Goal: Task Accomplishment & Management: Complete application form

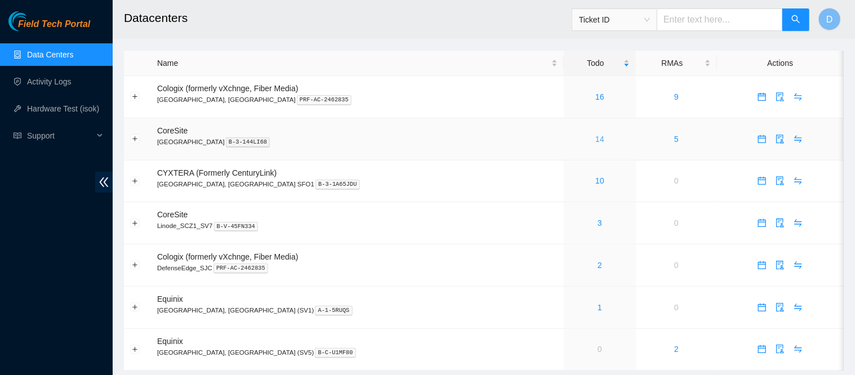
click at [595, 137] on link "14" at bounding box center [599, 139] width 9 height 9
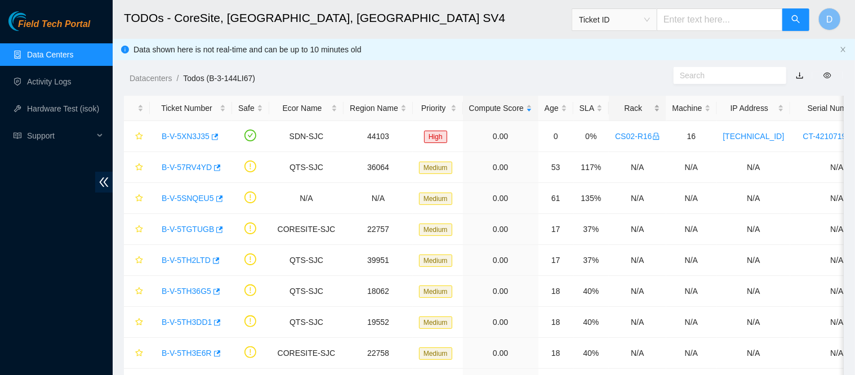
click at [628, 102] on div "Rack" at bounding box center [637, 108] width 44 height 12
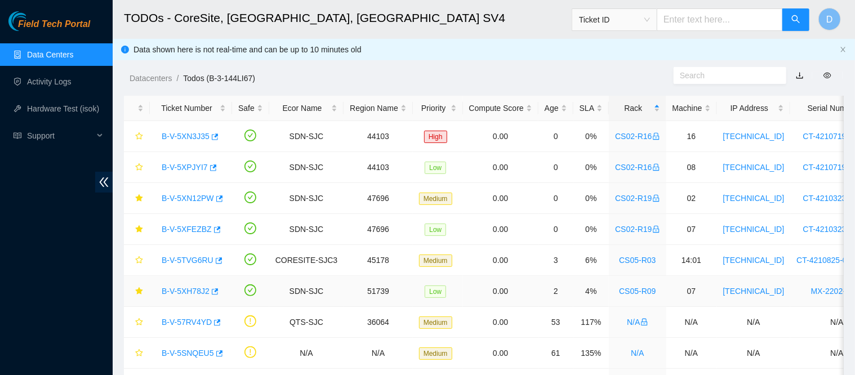
click at [183, 293] on link "B-V-5XH78J2" at bounding box center [186, 291] width 48 height 9
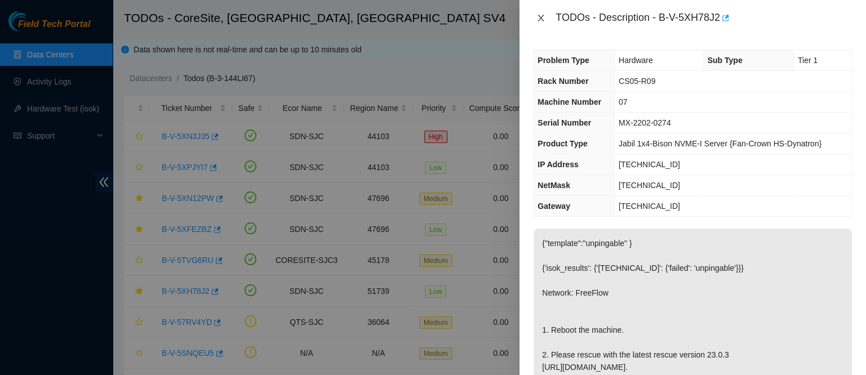
click at [541, 17] on icon "close" at bounding box center [541, 18] width 6 height 7
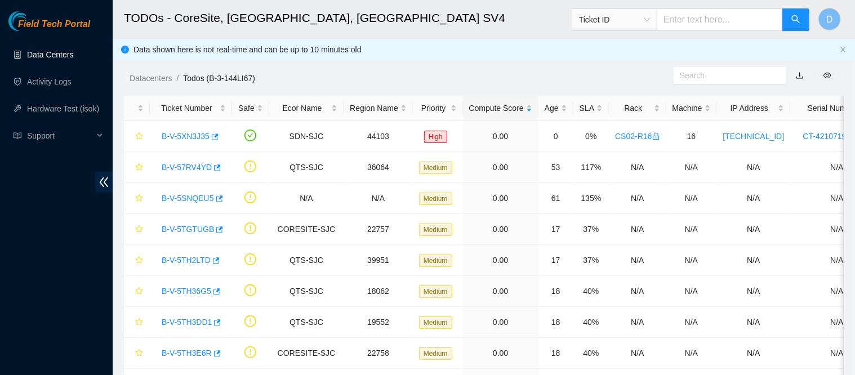
click at [52, 52] on link "Data Centers" at bounding box center [50, 54] width 46 height 9
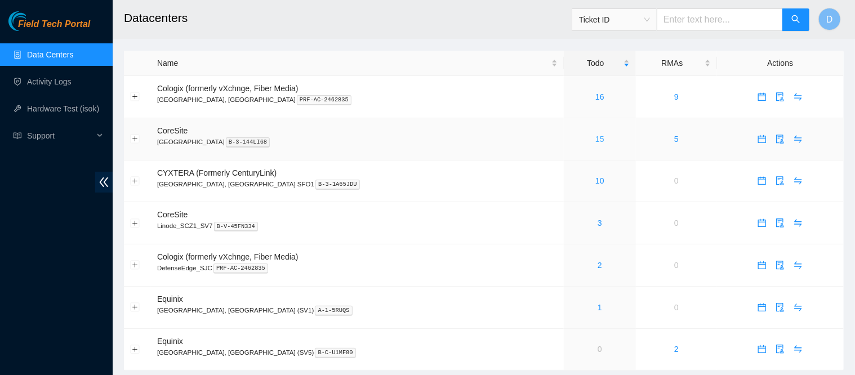
click at [595, 137] on link "15" at bounding box center [599, 139] width 9 height 9
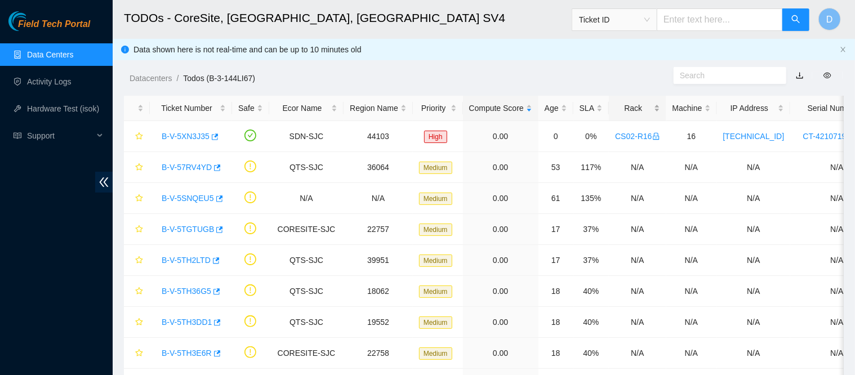
click at [626, 102] on div "Rack" at bounding box center [637, 108] width 44 height 12
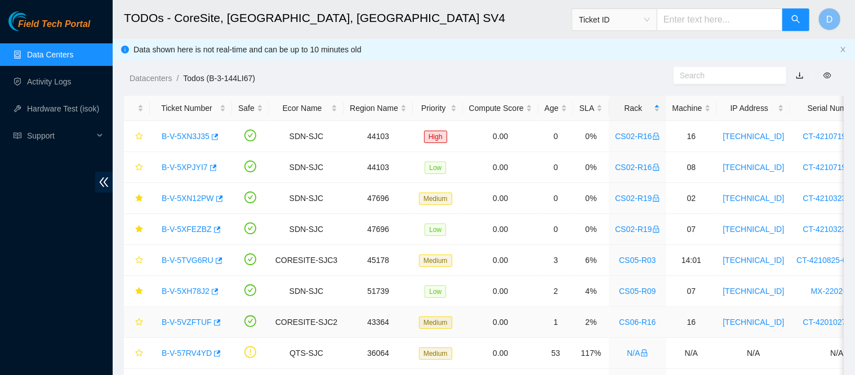
click at [180, 319] on link "B-V-5VZFTUF" at bounding box center [187, 322] width 50 height 9
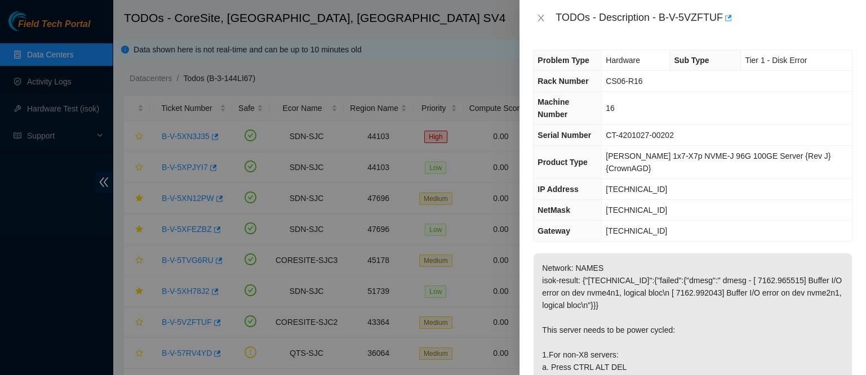
click at [537, 12] on div "TODOs - Description - B-V-5VZFTUF" at bounding box center [692, 18] width 319 height 18
click at [542, 26] on div "TODOs - Description - B-V-5VZFTUF" at bounding box center [692, 18] width 319 height 18
click at [542, 20] on icon "close" at bounding box center [541, 18] width 6 height 7
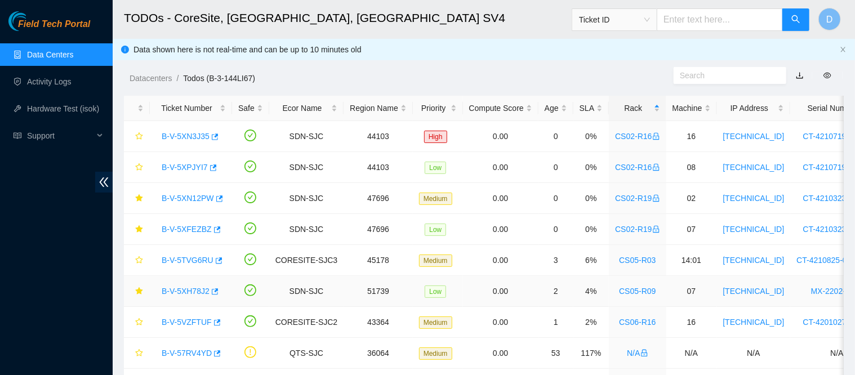
click at [184, 288] on link "B-V-5XH78J2" at bounding box center [186, 291] width 48 height 9
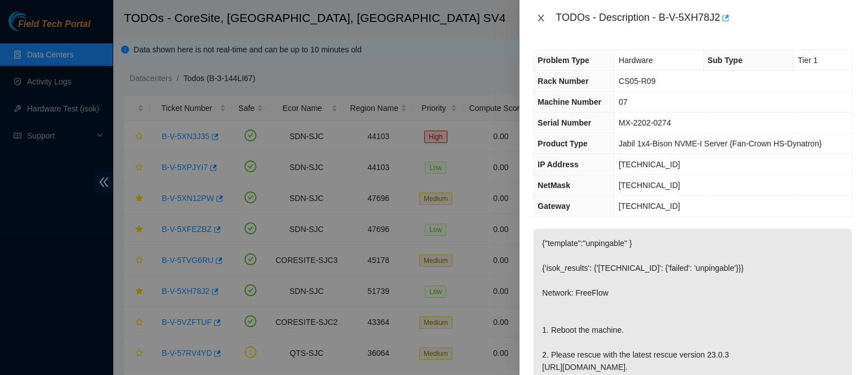
click at [536, 17] on button "Close" at bounding box center [541, 18] width 16 height 11
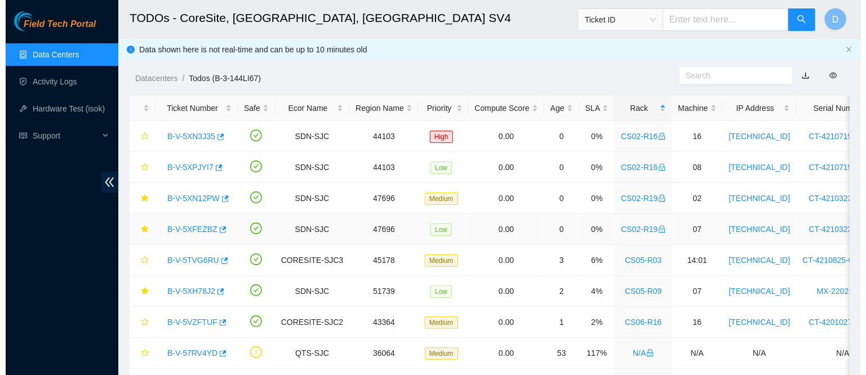
scroll to position [38, 0]
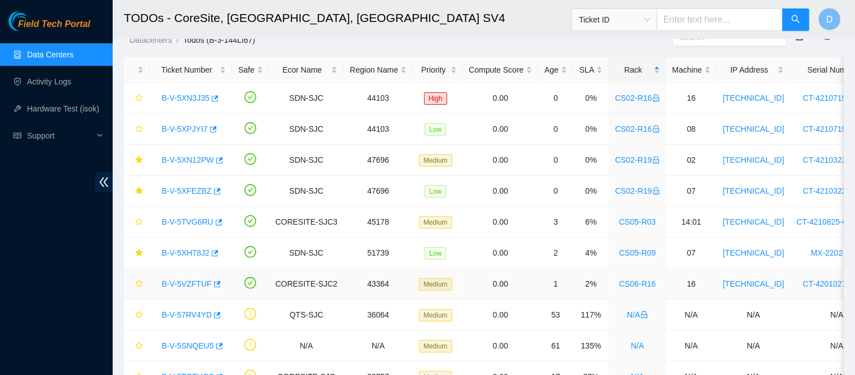
click at [187, 281] on link "B-V-5VZFTUF" at bounding box center [187, 283] width 50 height 9
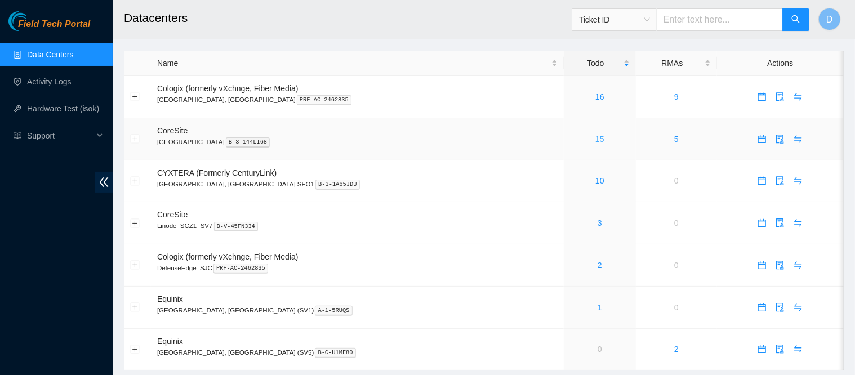
click at [595, 137] on link "15" at bounding box center [599, 139] width 9 height 9
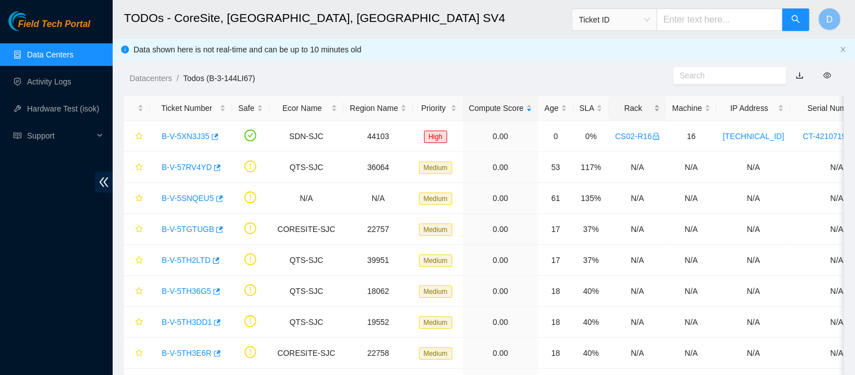
click at [624, 108] on div "Rack" at bounding box center [637, 108] width 44 height 12
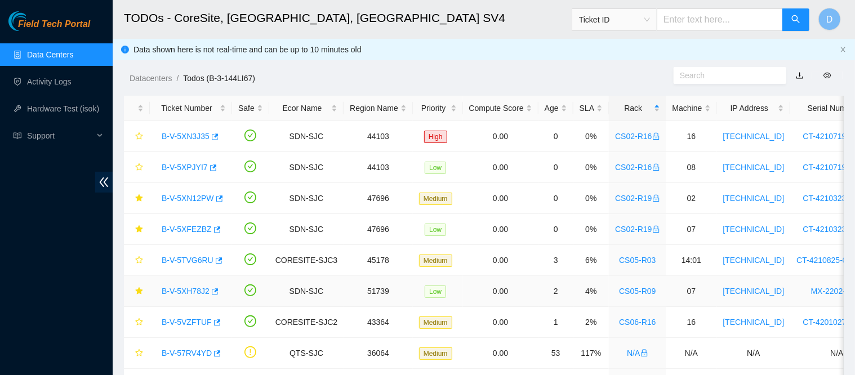
click at [176, 295] on link "B-V-5XH78J2" at bounding box center [186, 291] width 48 height 9
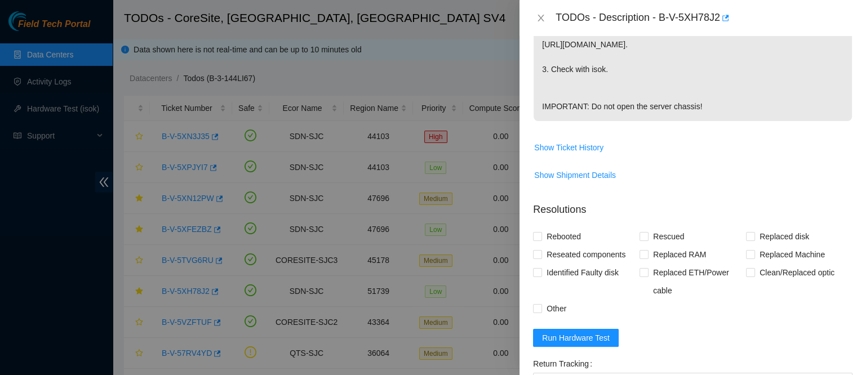
scroll to position [380, 0]
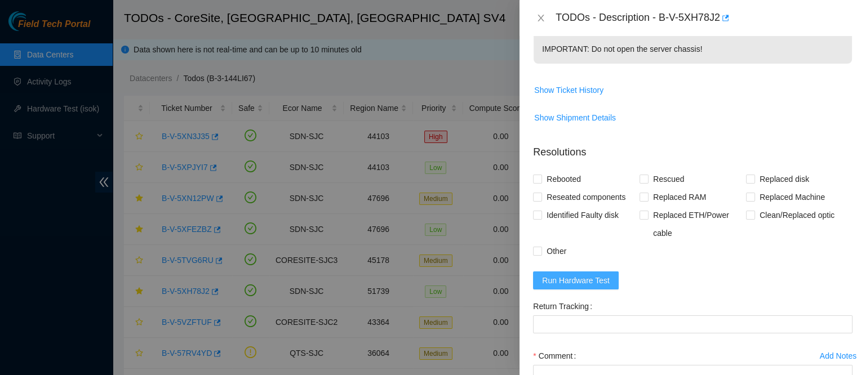
click at [587, 287] on span "Run Hardware Test" at bounding box center [576, 280] width 68 height 12
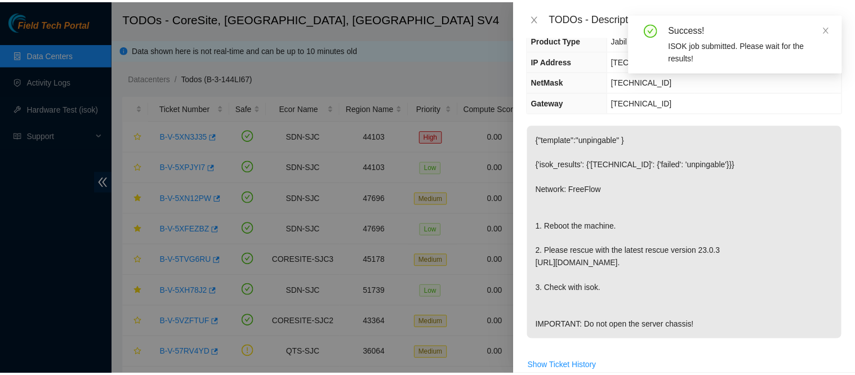
scroll to position [104, 0]
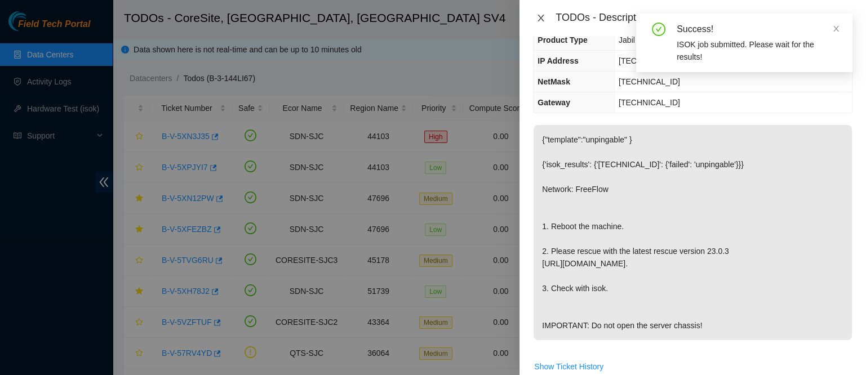
click at [540, 22] on icon "close" at bounding box center [540, 18] width 9 height 9
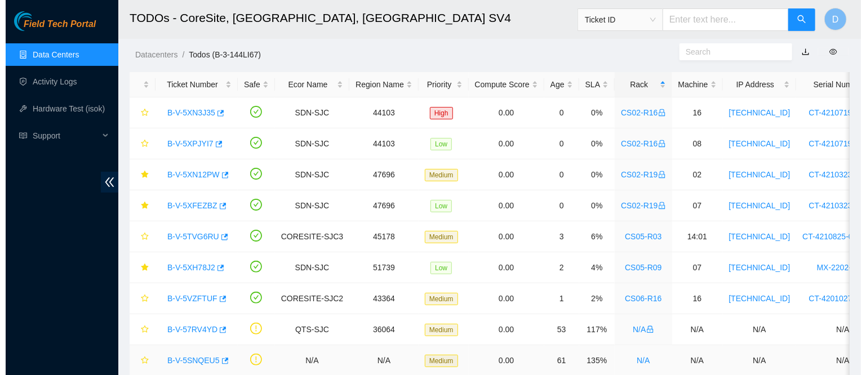
scroll to position [25, 0]
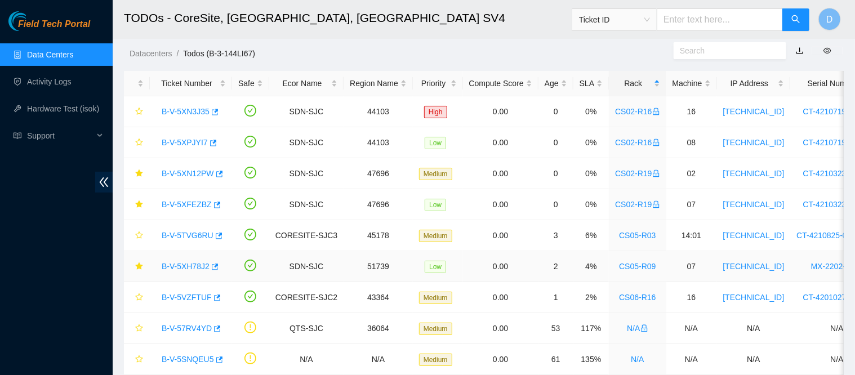
click at [190, 258] on div "B-V-5XH78J2" at bounding box center [191, 266] width 70 height 18
click at [186, 268] on link "B-V-5XH78J2" at bounding box center [186, 266] width 48 height 9
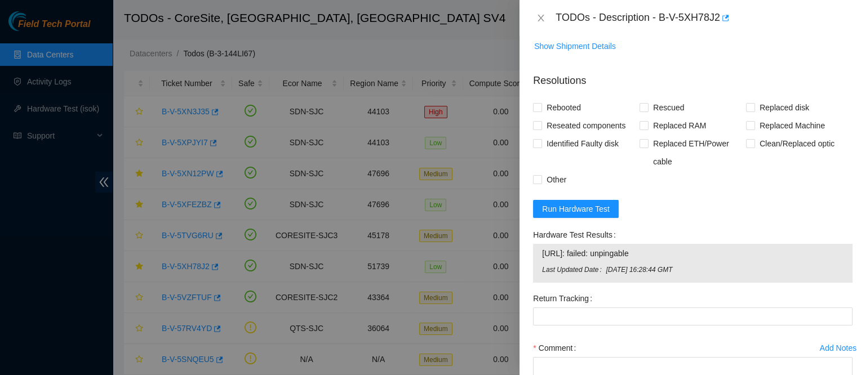
scroll to position [575, 0]
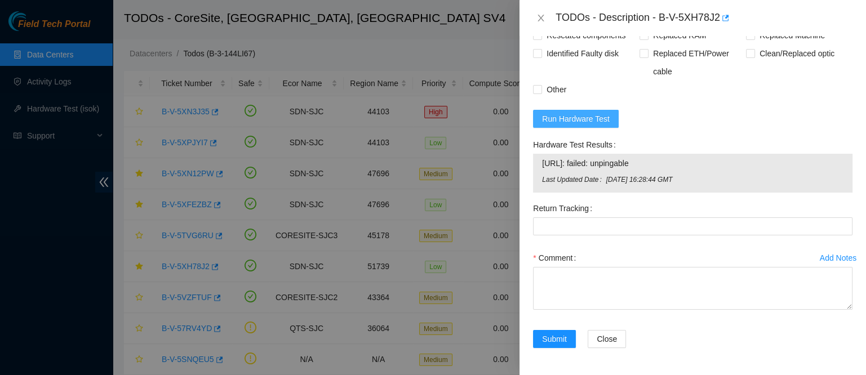
click at [585, 119] on span "Run Hardware Test" at bounding box center [576, 119] width 68 height 12
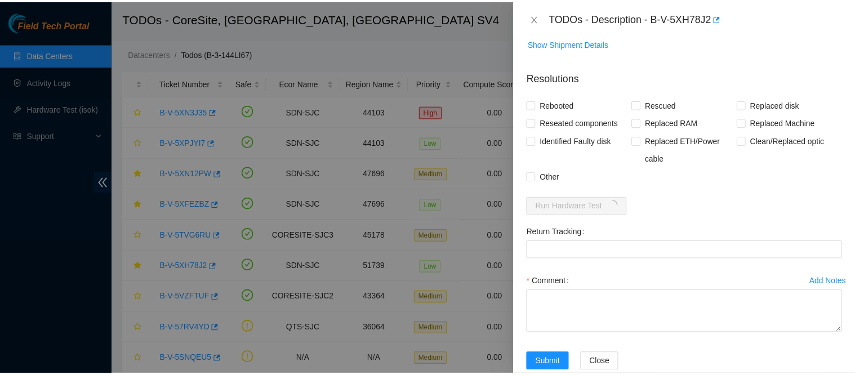
scroll to position [455, 0]
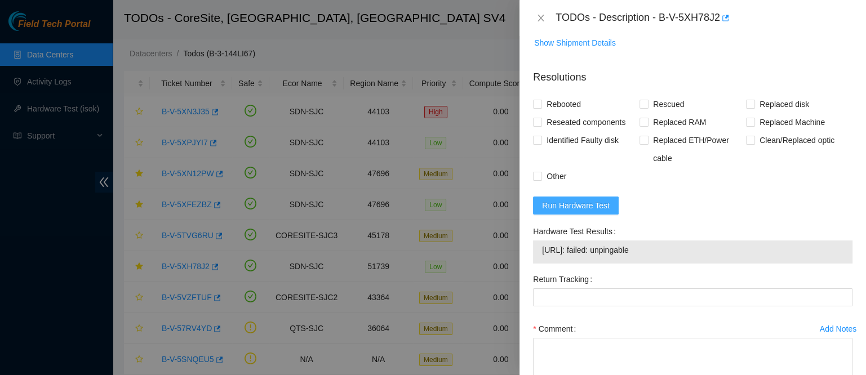
click at [561, 212] on span "Run Hardware Test" at bounding box center [576, 205] width 68 height 12
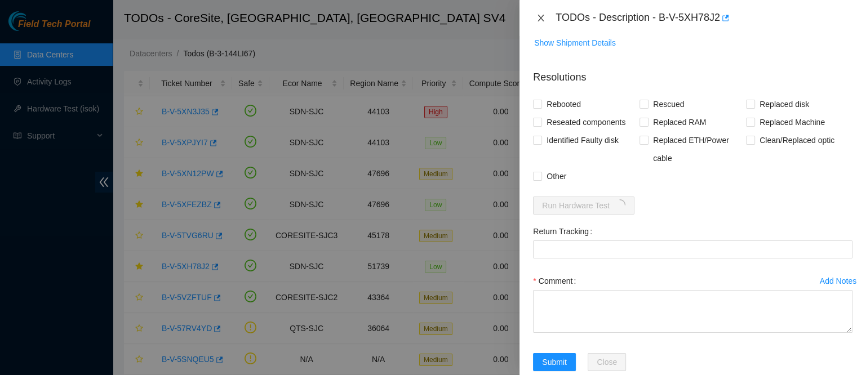
click at [545, 14] on icon "close" at bounding box center [540, 18] width 9 height 9
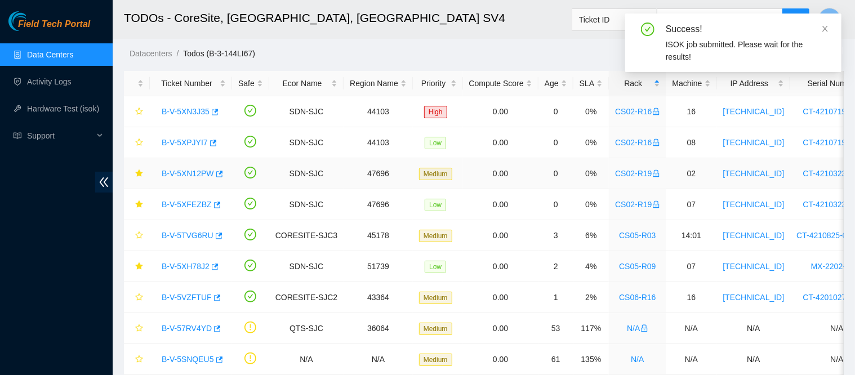
click at [176, 176] on link "B-V-5XN12PW" at bounding box center [188, 173] width 52 height 9
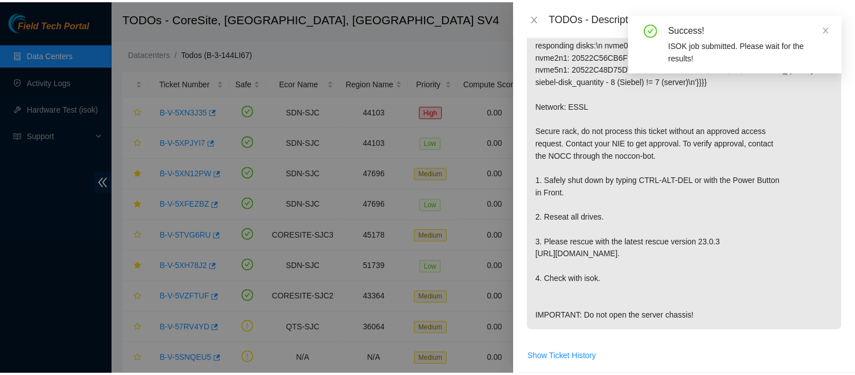
scroll to position [567, 0]
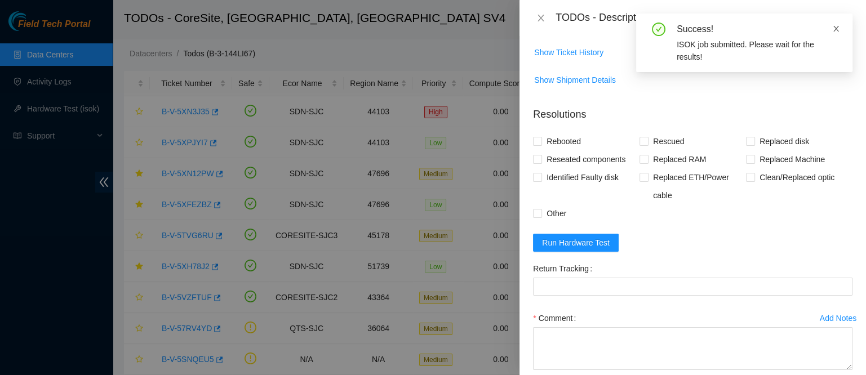
click at [833, 26] on icon "close" at bounding box center [836, 29] width 8 height 8
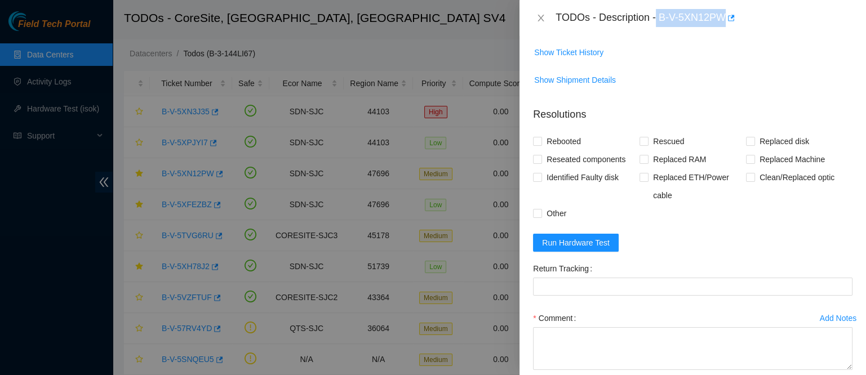
drag, startPoint x: 691, startPoint y: 14, endPoint x: 782, endPoint y: 28, distance: 92.4
click at [782, 28] on div "TODOs - Description - B-V-5XN12PW" at bounding box center [692, 18] width 346 height 36
copy div "B-V-5XN12PW"
click at [538, 29] on div "TODOs - Description - B-V-5XN12PW" at bounding box center [692, 18] width 346 height 36
click at [541, 19] on icon "close" at bounding box center [540, 18] width 9 height 9
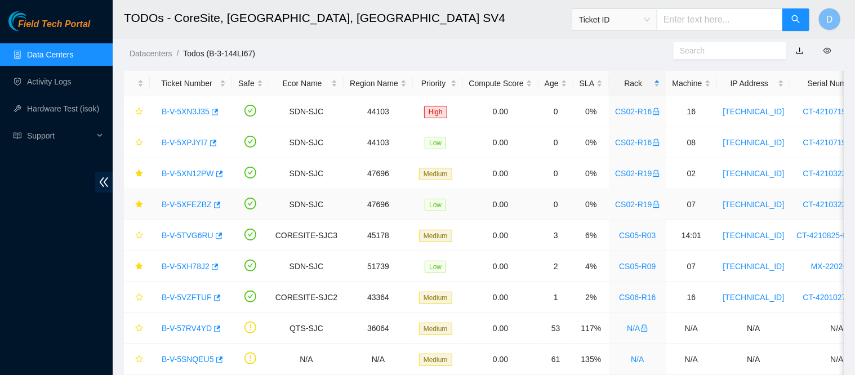
drag, startPoint x: 194, startPoint y: 207, endPoint x: 544, endPoint y: 113, distance: 362.6
click at [193, 207] on link "B-V-5XFEZBZ" at bounding box center [187, 204] width 50 height 9
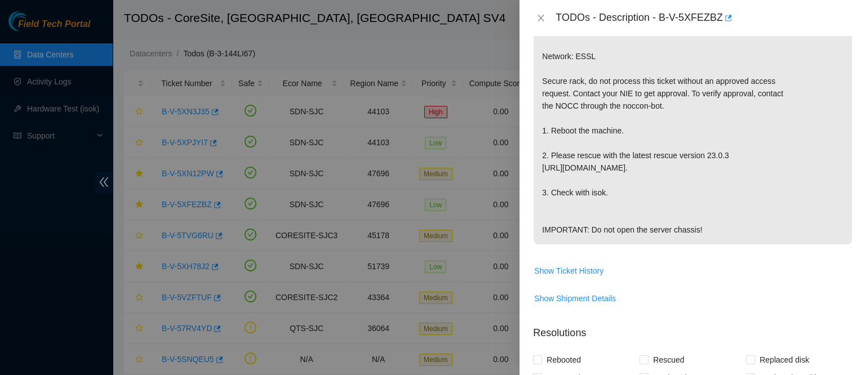
scroll to position [492, 0]
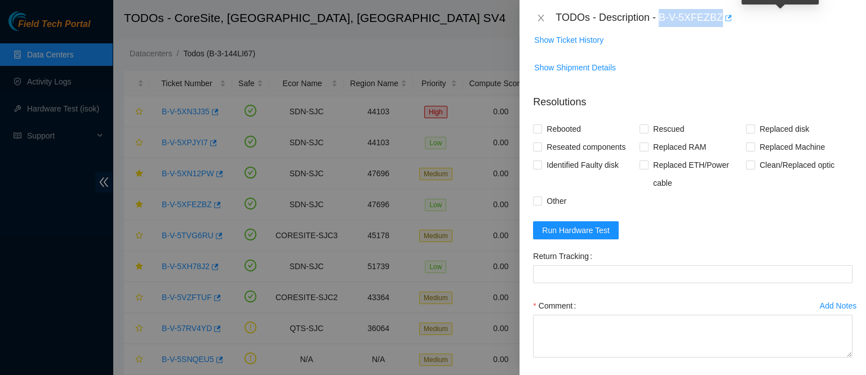
drag, startPoint x: 697, startPoint y: 12, endPoint x: 777, endPoint y: 20, distance: 80.4
click at [777, 20] on div "TODOs - Description - B-V-5XFEZBZ" at bounding box center [703, 18] width 297 height 18
copy div "B-V-5XFEZBZ"
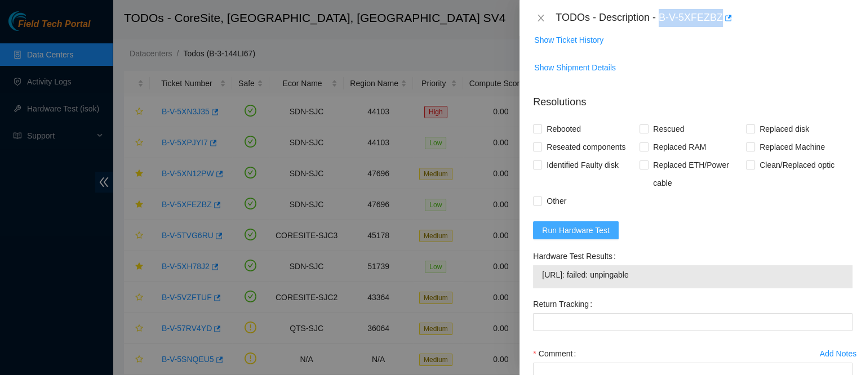
click at [571, 237] on span "Run Hardware Test" at bounding box center [576, 230] width 68 height 12
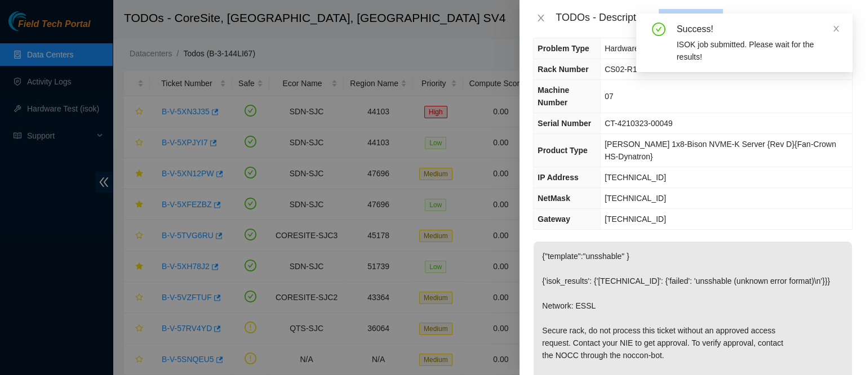
scroll to position [0, 0]
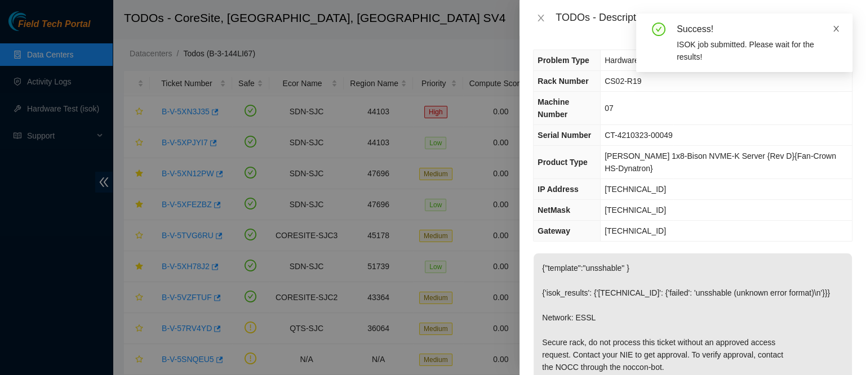
click at [835, 29] on icon "close" at bounding box center [836, 29] width 6 height 6
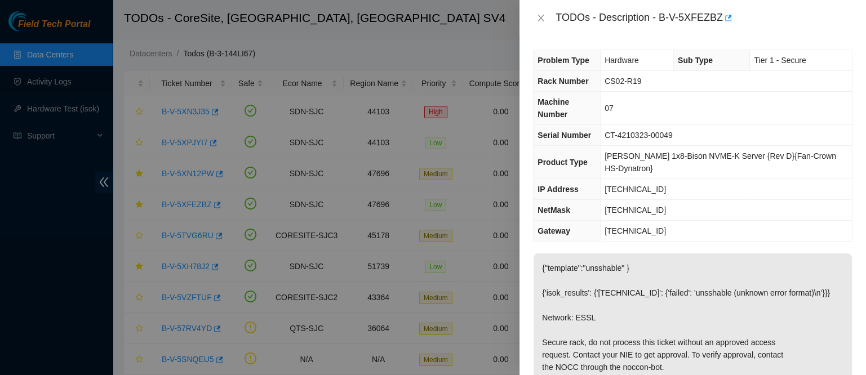
click at [542, 24] on div "TODOs - Description - B-V-5XFEZBZ" at bounding box center [692, 18] width 319 height 18
click at [541, 14] on icon "close" at bounding box center [540, 18] width 9 height 9
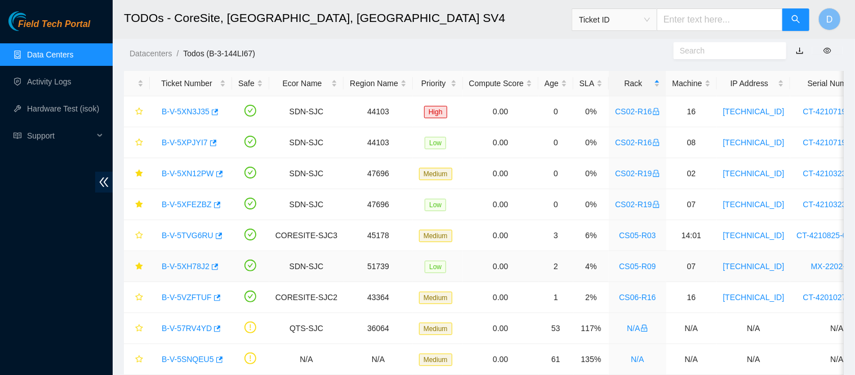
click at [184, 270] on link "B-V-5XH78J2" at bounding box center [186, 266] width 48 height 9
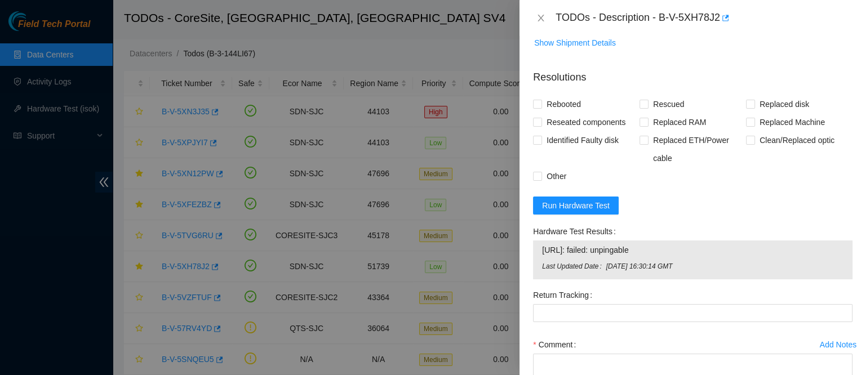
scroll to position [449, 0]
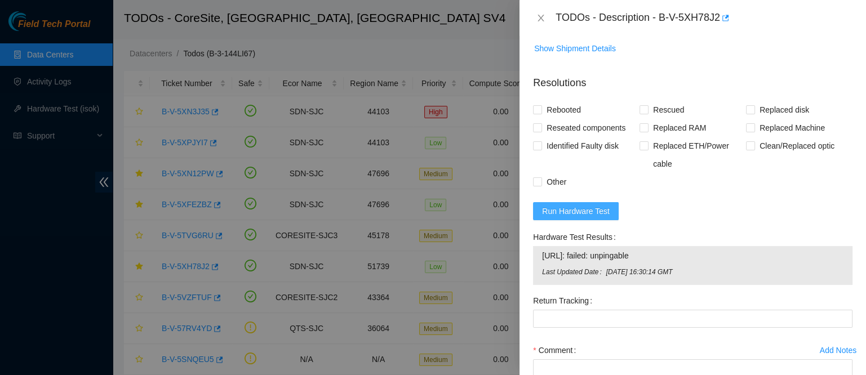
click at [592, 220] on button "Run Hardware Test" at bounding box center [576, 211] width 86 height 18
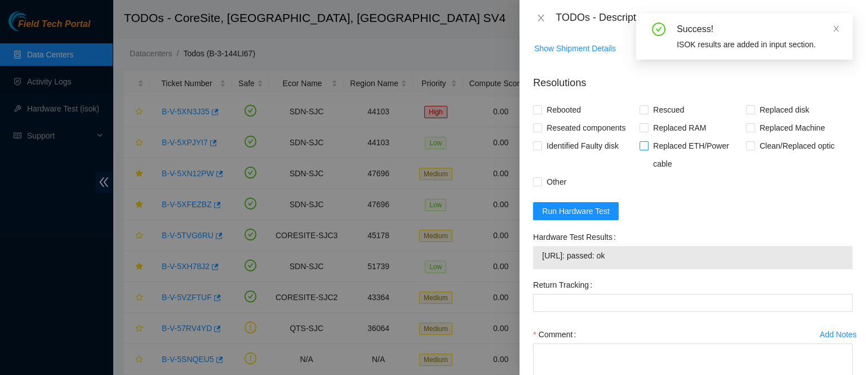
click at [688, 173] on span "Replaced ETH/Power cable" at bounding box center [696, 155] width 97 height 36
click at [647, 149] on input "Replaced ETH/Power cable" at bounding box center [643, 145] width 8 height 8
checkbox input "true"
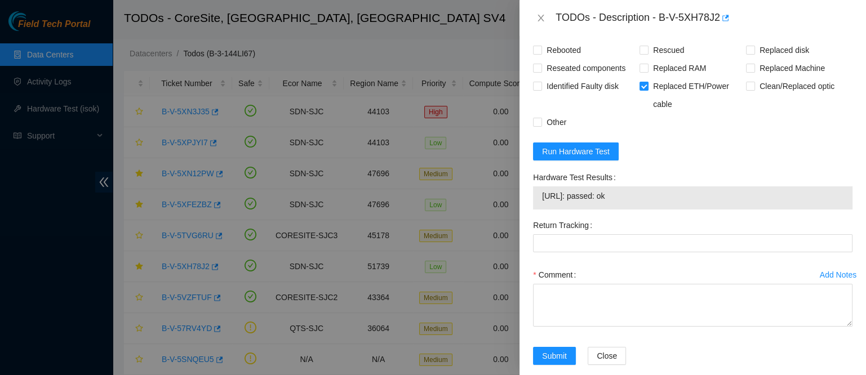
scroll to position [509, 0]
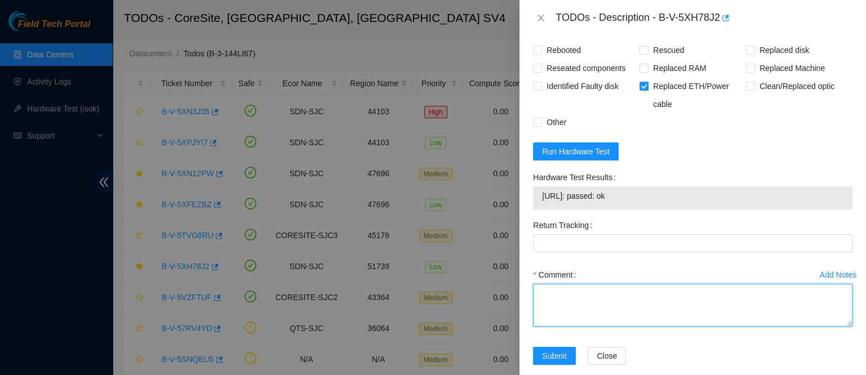
click at [581, 327] on textarea "Comment" at bounding box center [692, 305] width 319 height 43
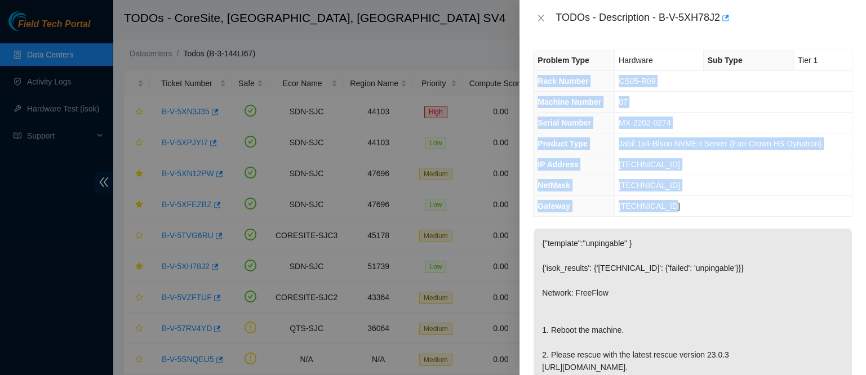
drag, startPoint x: 537, startPoint y: 82, endPoint x: 687, endPoint y: 198, distance: 190.3
click at [687, 198] on tbody "Problem Type Hardware Sub Type Tier 1 Rack Number CS05-R09 Machine Number 07 Se…" at bounding box center [692, 133] width 318 height 166
copy tbody "Rack Number CS05-R09 Machine Number 07 Serial Number MX-2202-0274 Product Type …"
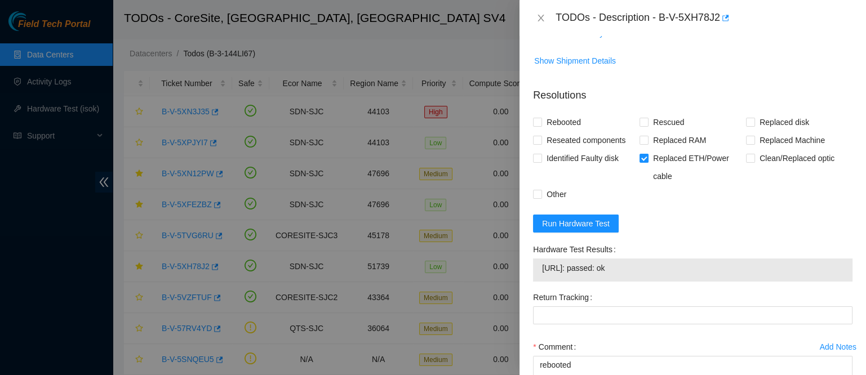
scroll to position [559, 0]
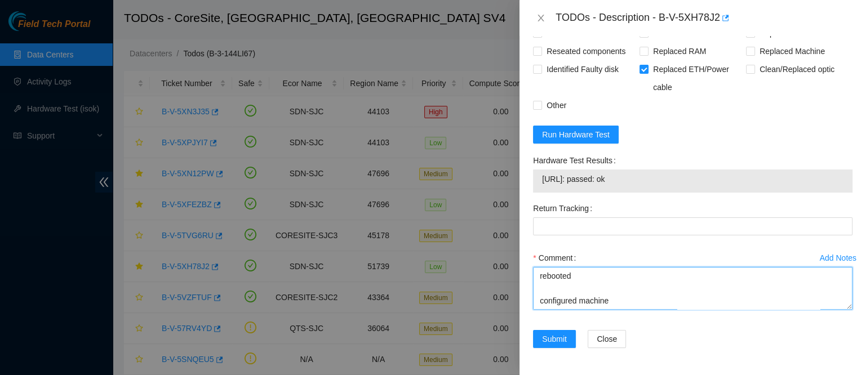
click at [582, 294] on textarea "contacted nocc to confirm that ticket was safe verified sn on machine connected…" at bounding box center [692, 288] width 319 height 43
click at [566, 301] on textarea "contacted nocc to confirm that ticket was safe verified sn on machine connected…" at bounding box center [692, 288] width 319 height 43
paste textarea "Rack Number CS05-R09 Machine Number 07 Serial Number MX-2202-0274 Product Type …"
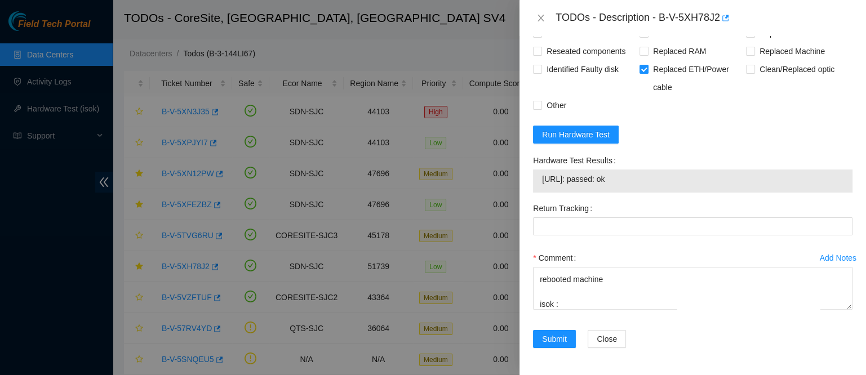
click at [605, 179] on span "23.201.105.74: passed: ok" at bounding box center [692, 179] width 301 height 12
copy span "23.201.105.74: passed: ok"
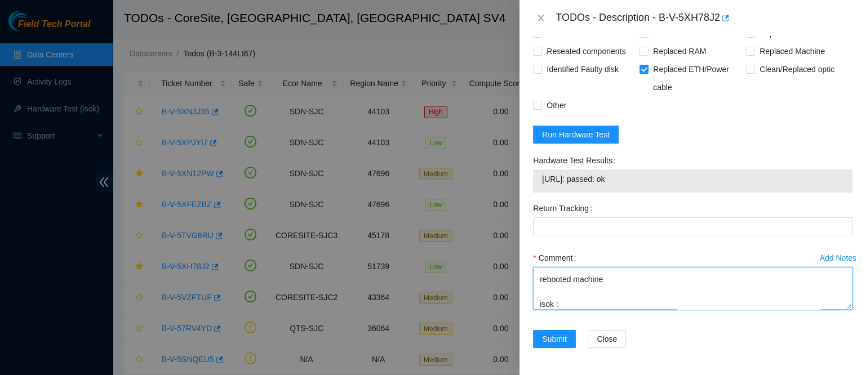
click at [573, 304] on textarea "contacted nocc to confirm that ticket was safe verified sn on machine connected…" at bounding box center [692, 288] width 319 height 43
paste textarea "23.201.105.74: passed: ok"
type textarea "contacted nocc to confirm that ticket was safe verified sn on machine connected…"
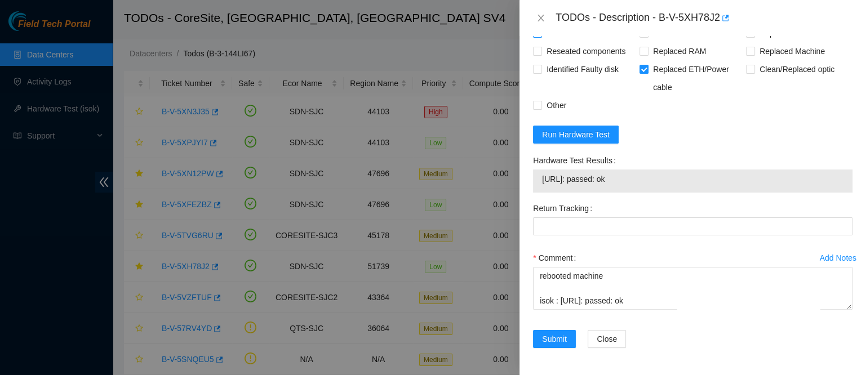
click at [561, 42] on span "Rebooted" at bounding box center [563, 33] width 43 height 18
click at [541, 37] on input "Rebooted" at bounding box center [537, 33] width 8 height 8
checkbox input "true"
click at [561, 60] on span "Reseated components" at bounding box center [586, 51] width 88 height 18
click at [541, 55] on input "Reseated components" at bounding box center [537, 51] width 8 height 8
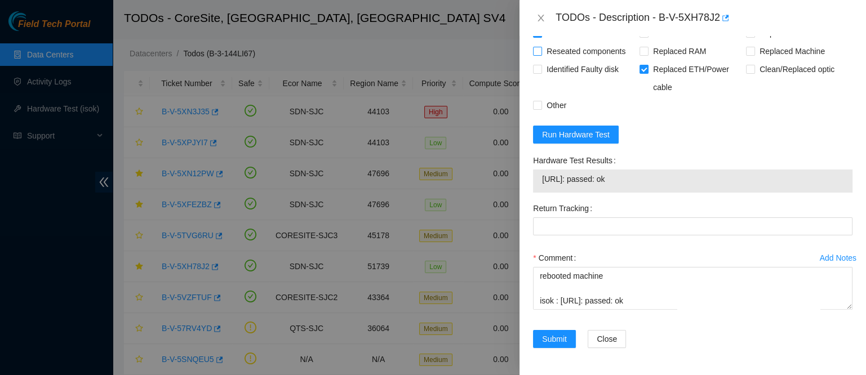
checkbox input "true"
click at [659, 42] on span "Rescued" at bounding box center [668, 33] width 40 height 18
click at [647, 37] on input "Rescued" at bounding box center [643, 33] width 8 height 8
checkbox input "true"
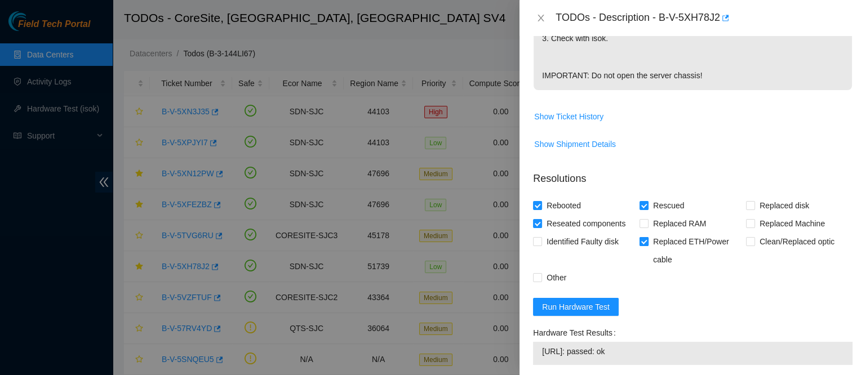
scroll to position [559, 0]
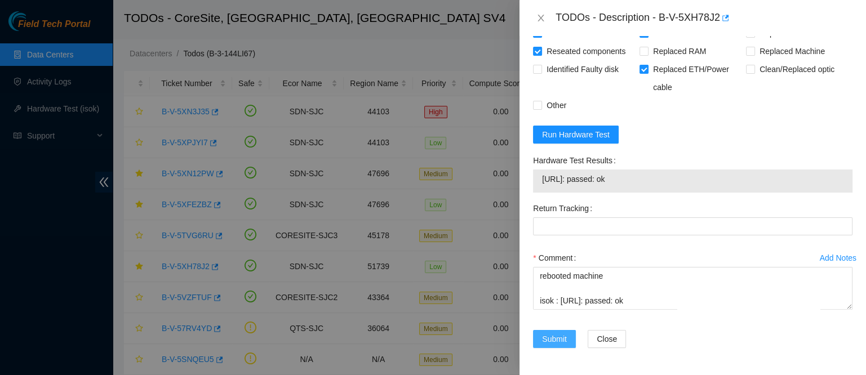
click at [562, 337] on span "Submit" at bounding box center [554, 339] width 25 height 12
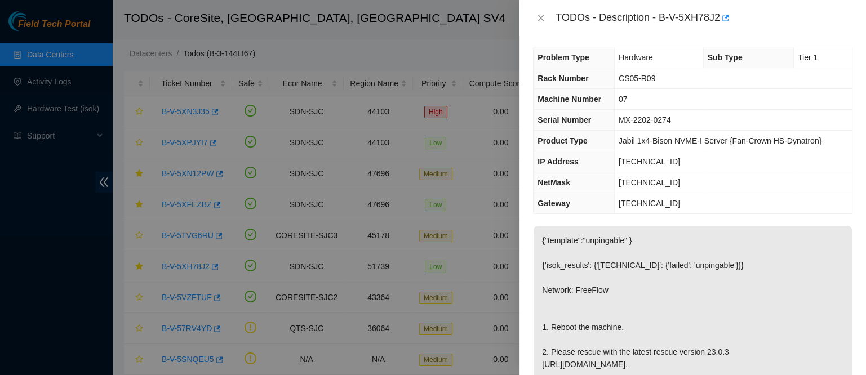
scroll to position [0, 0]
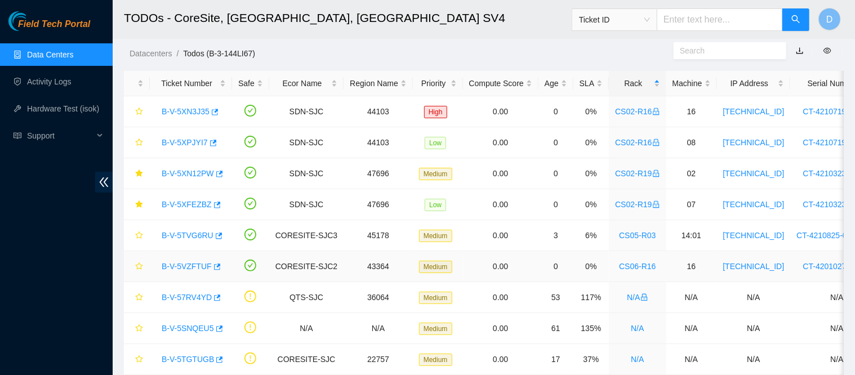
click at [185, 265] on link "B-V-5VZFTUF" at bounding box center [187, 266] width 50 height 9
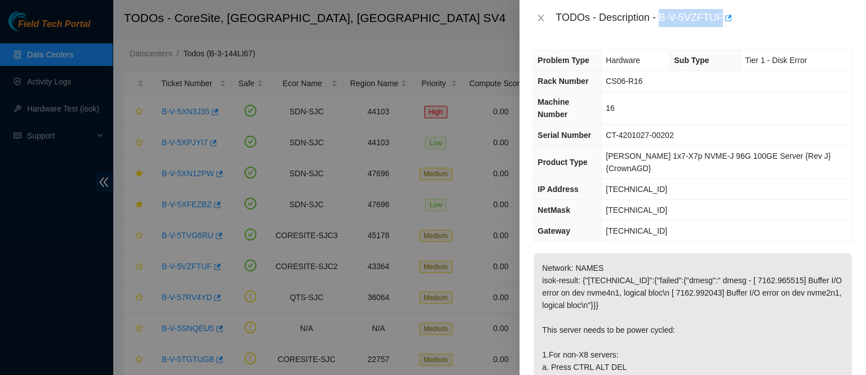
drag, startPoint x: 695, startPoint y: 17, endPoint x: 773, endPoint y: 25, distance: 79.3
click at [773, 25] on div "TODOs - Description - B-V-5VZFTUF" at bounding box center [703, 18] width 297 height 18
copy div "B-V-5VZFTUF"
click at [544, 15] on icon "close" at bounding box center [540, 18] width 9 height 9
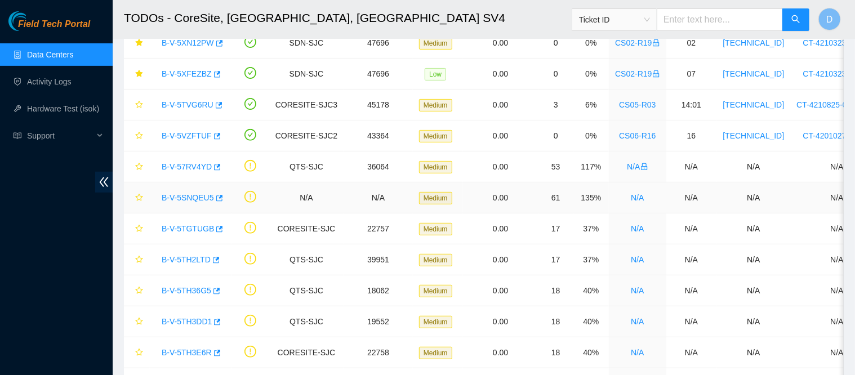
scroll to position [146, 0]
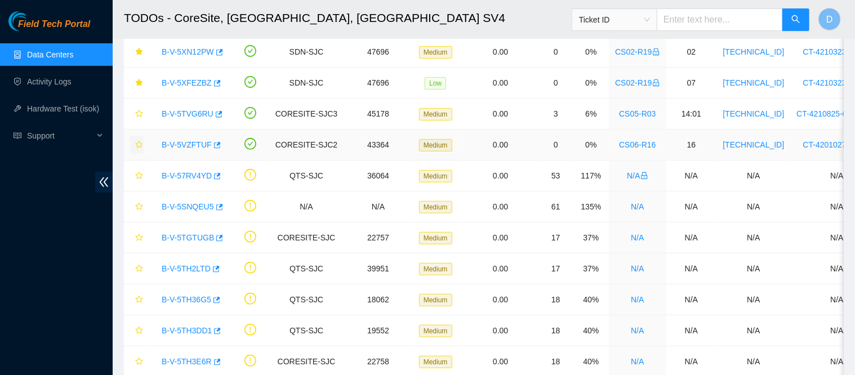
click at [135, 143] on icon "star" at bounding box center [139, 145] width 8 height 8
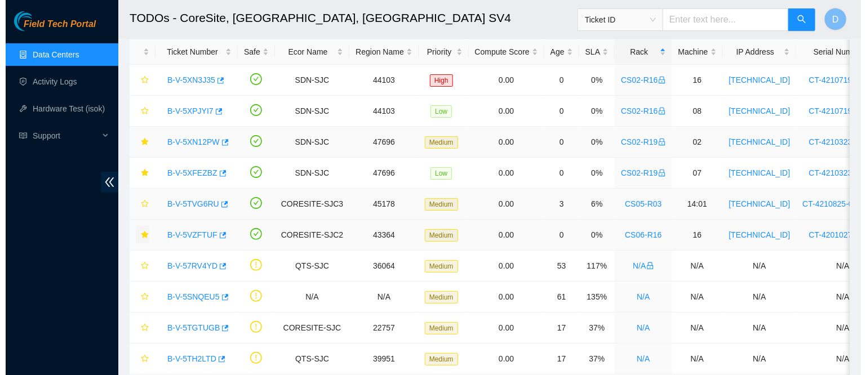
scroll to position [54, 0]
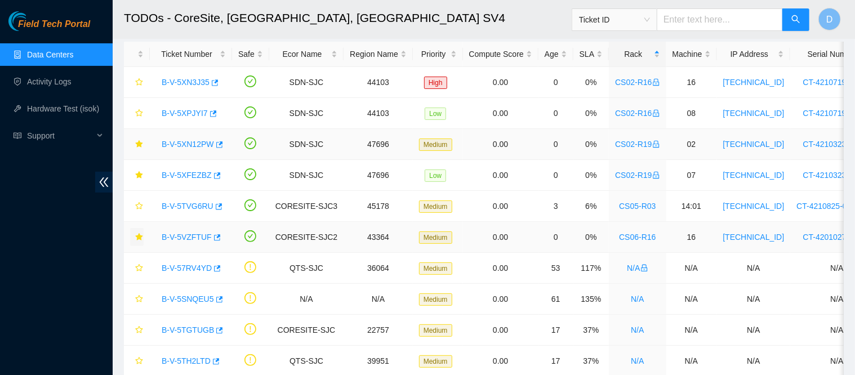
click at [202, 150] on div "B-V-5XN12PW" at bounding box center [191, 144] width 70 height 18
click at [199, 145] on link "B-V-5XN12PW" at bounding box center [188, 144] width 52 height 9
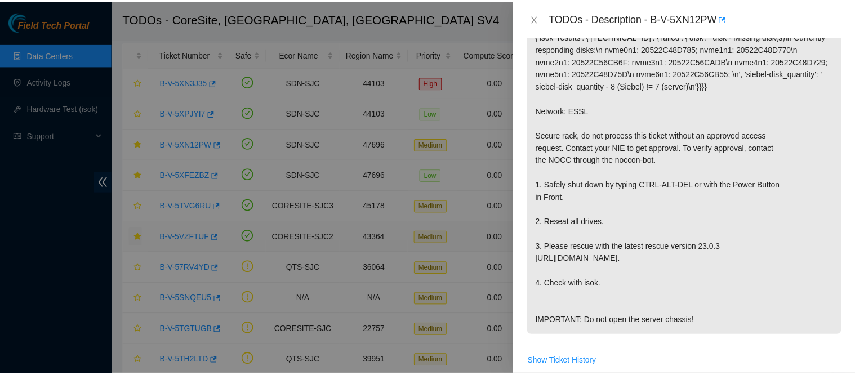
scroll to position [261, 0]
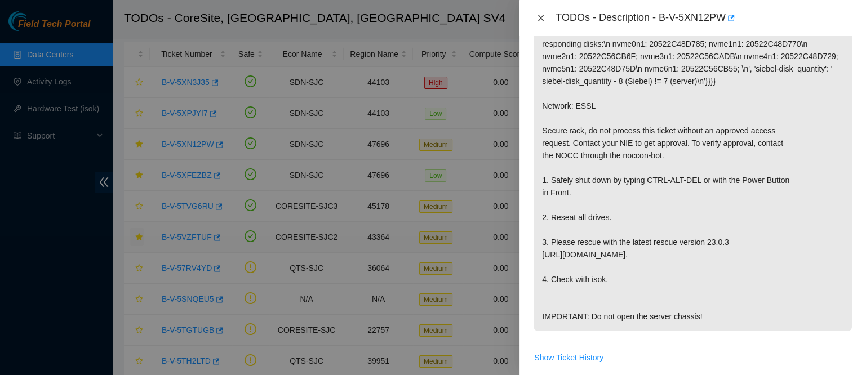
click at [541, 22] on icon "close" at bounding box center [540, 18] width 9 height 9
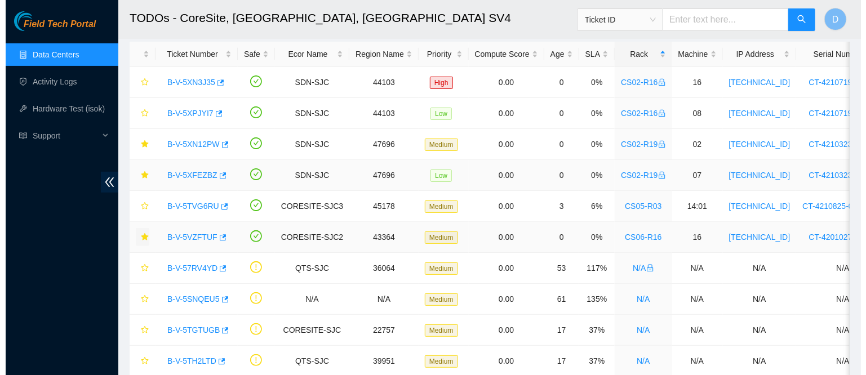
scroll to position [291, 0]
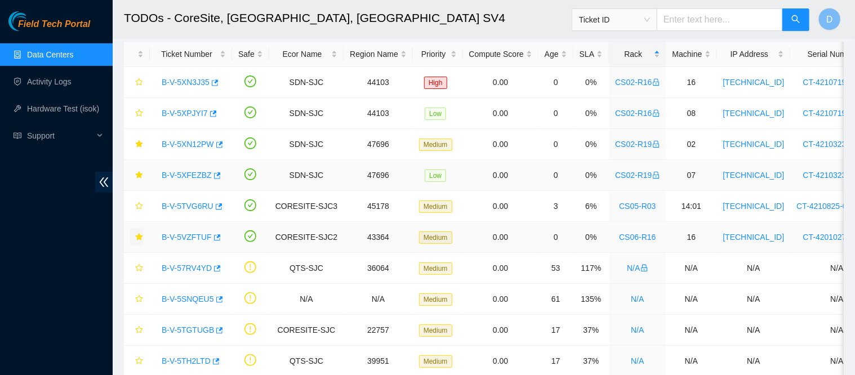
click at [189, 175] on link "B-V-5XFEZBZ" at bounding box center [187, 175] width 50 height 9
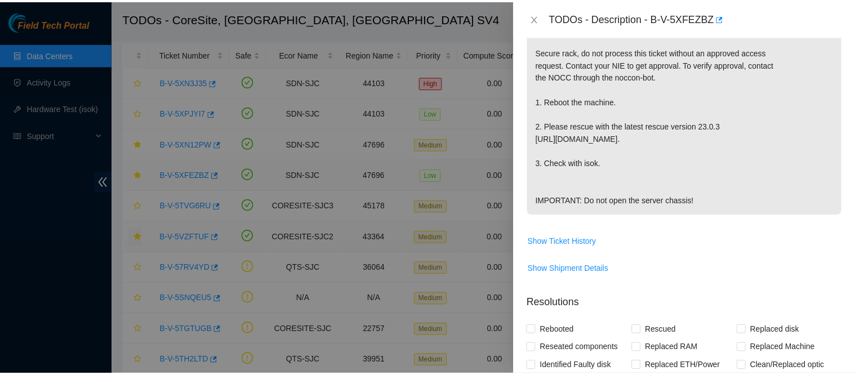
scroll to position [261, 0]
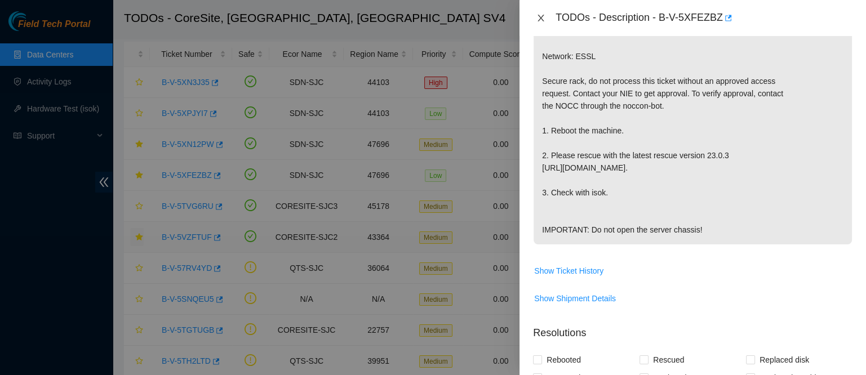
click at [543, 19] on icon "close" at bounding box center [540, 18] width 9 height 9
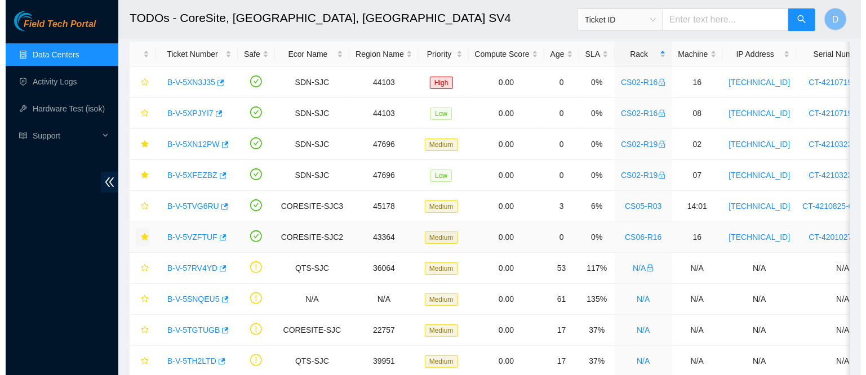
scroll to position [291, 0]
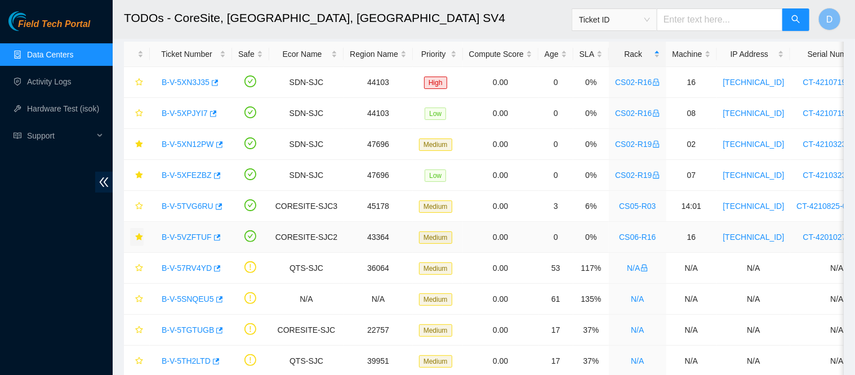
click at [190, 234] on link "B-V-5VZFTUF" at bounding box center [187, 237] width 50 height 9
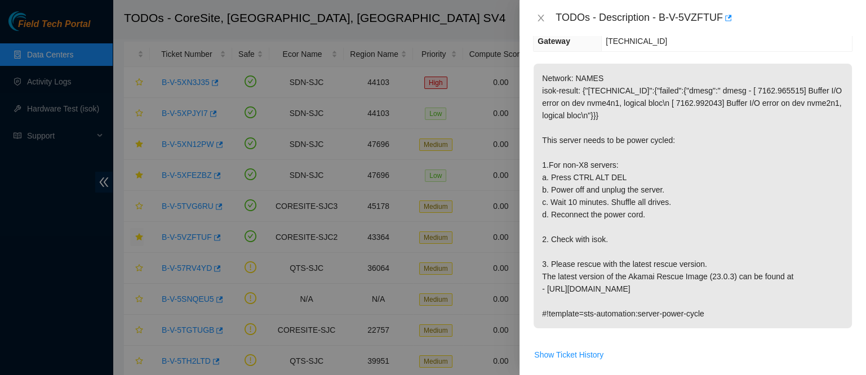
scroll to position [179, 0]
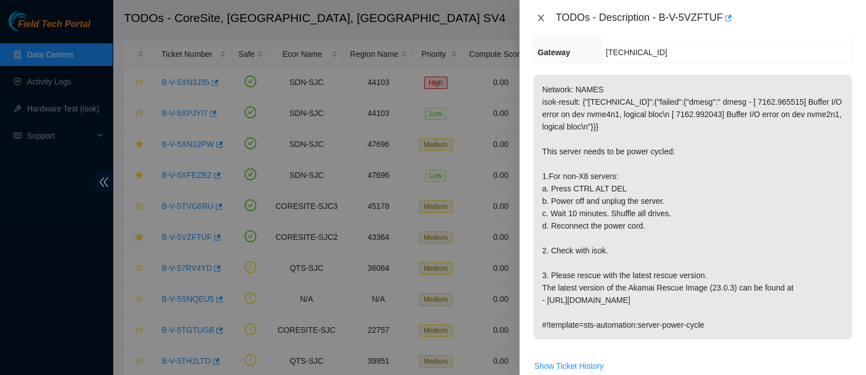
click at [543, 20] on icon "close" at bounding box center [540, 18] width 9 height 9
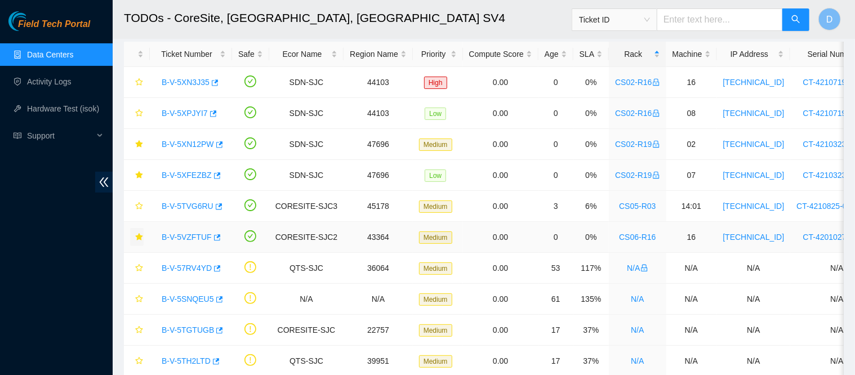
click at [182, 235] on link "B-V-5VZFTUF" at bounding box center [187, 237] width 50 height 9
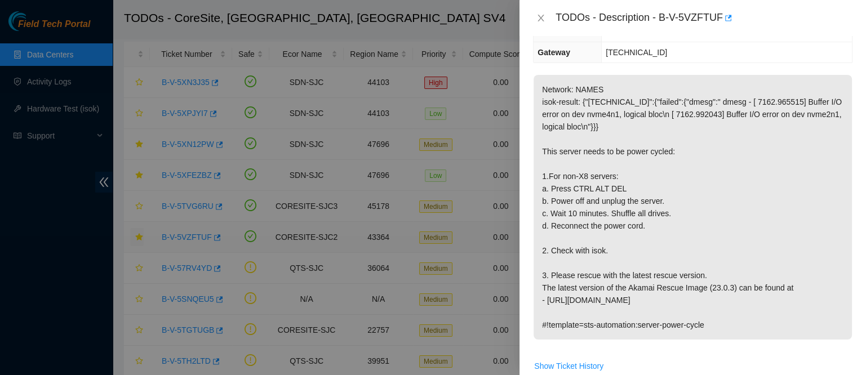
click at [182, 235] on div at bounding box center [433, 187] width 866 height 375
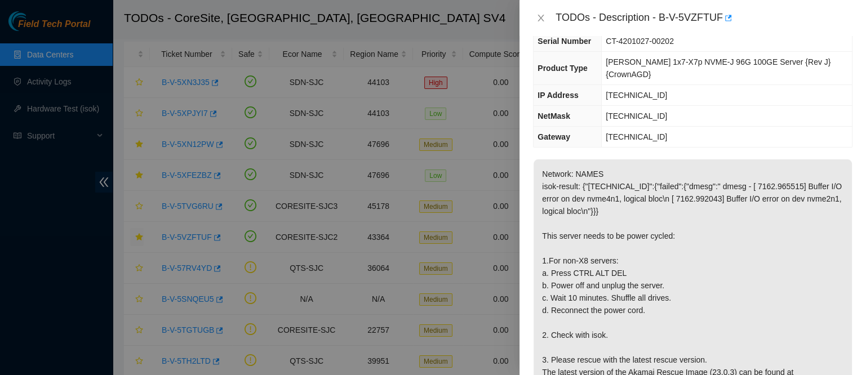
scroll to position [117, 0]
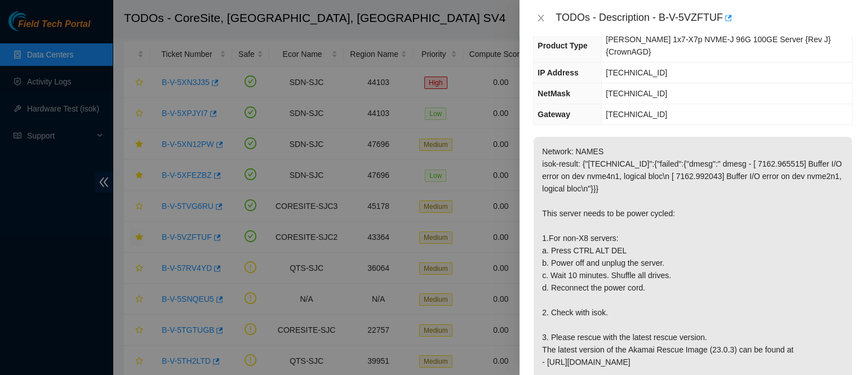
click at [582, 211] on p "Network: NAMES isok-result: {"184.28.175.159":{"failed":{"dmesg":" dmesg - [ 71…" at bounding box center [692, 269] width 318 height 265
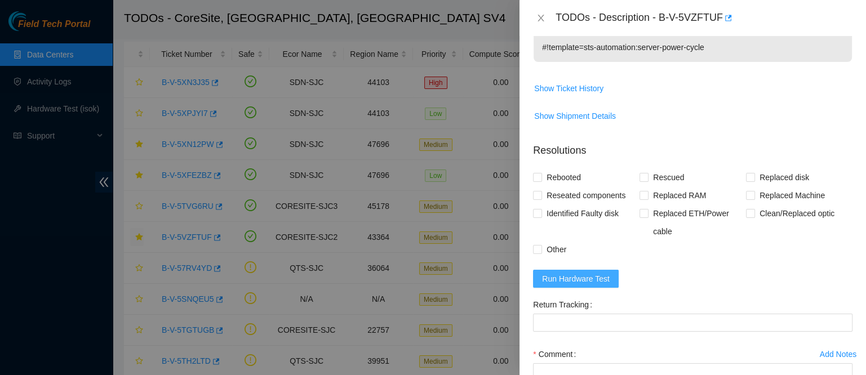
scroll to position [462, 0]
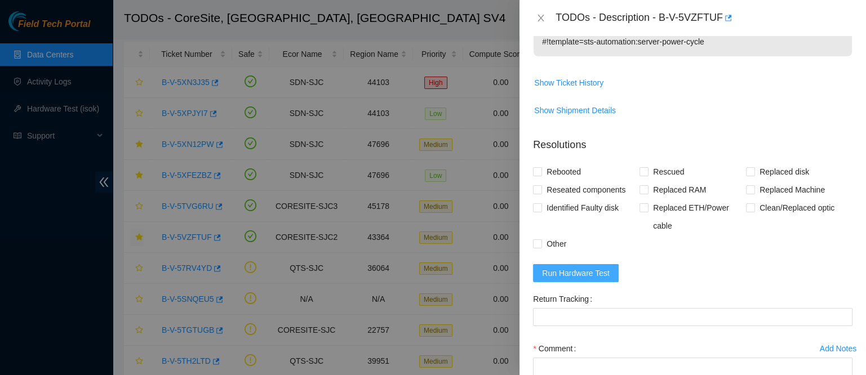
click at [579, 267] on span "Run Hardware Test" at bounding box center [576, 273] width 68 height 12
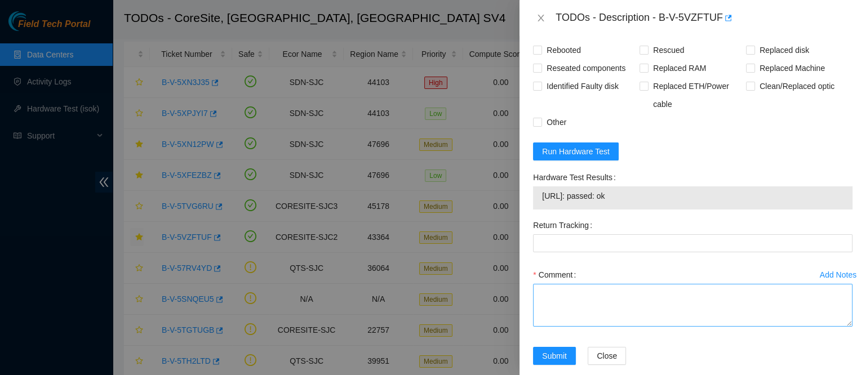
scroll to position [582, 0]
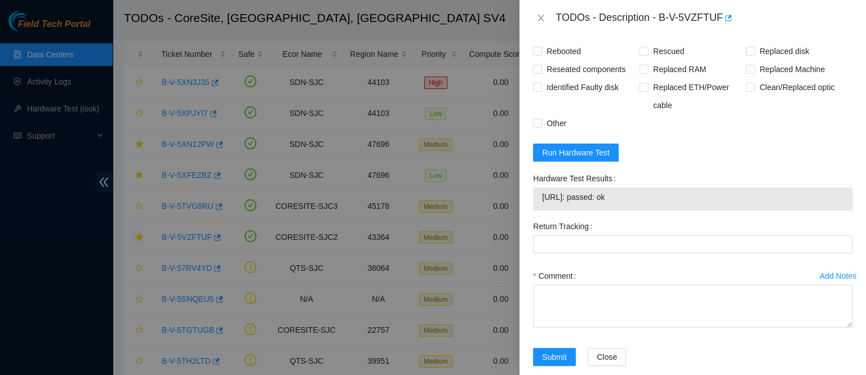
click at [609, 314] on div "Comment" at bounding box center [692, 301] width 319 height 68
click at [599, 286] on textarea "Comment" at bounding box center [692, 306] width 319 height 43
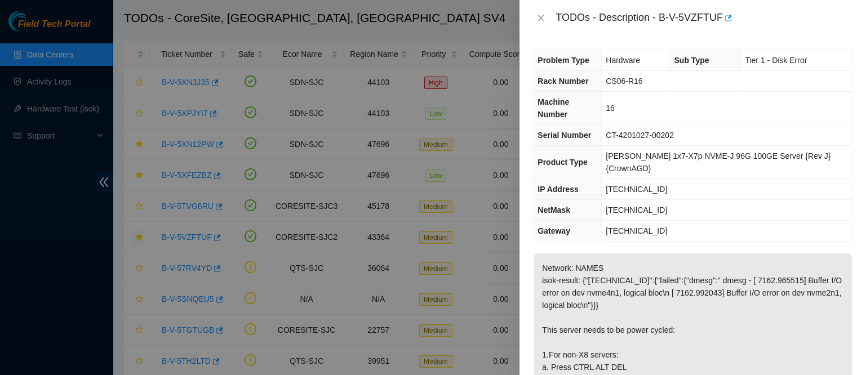
scroll to position [1, 0]
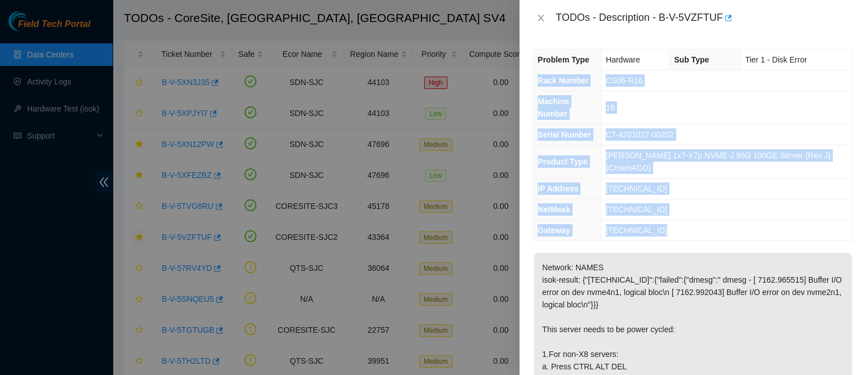
drag, startPoint x: 536, startPoint y: 80, endPoint x: 700, endPoint y: 216, distance: 212.8
click at [700, 216] on div "Problem Type Hardware Sub Type Tier 1 - Disk Error Rack Number CS06-R16 Machine…" at bounding box center [692, 205] width 346 height 339
click at [689, 220] on td "184.28.175.129" at bounding box center [727, 230] width 250 height 21
drag, startPoint x: 538, startPoint y: 78, endPoint x: 669, endPoint y: 198, distance: 177.4
click at [669, 198] on tbody "Problem Type Hardware Sub Type Tier 1 - Disk Error Rack Number CS06-R16 Machine…" at bounding box center [692, 145] width 318 height 191
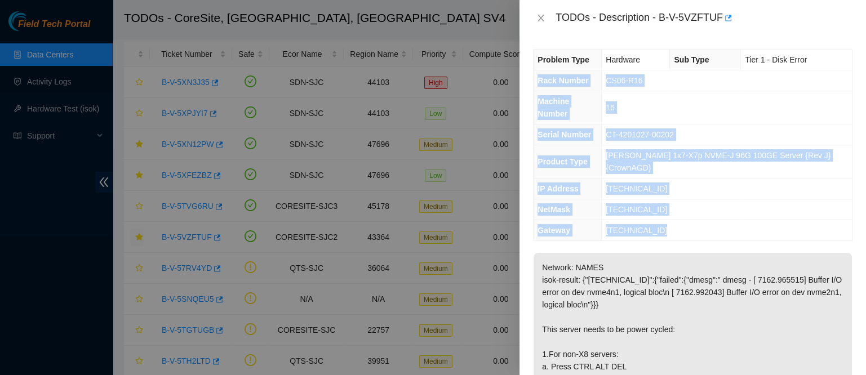
copy tbody "Rack Number CS06-R16 Machine Number 16 Serial Number CT-4201027-00202 Product T…"
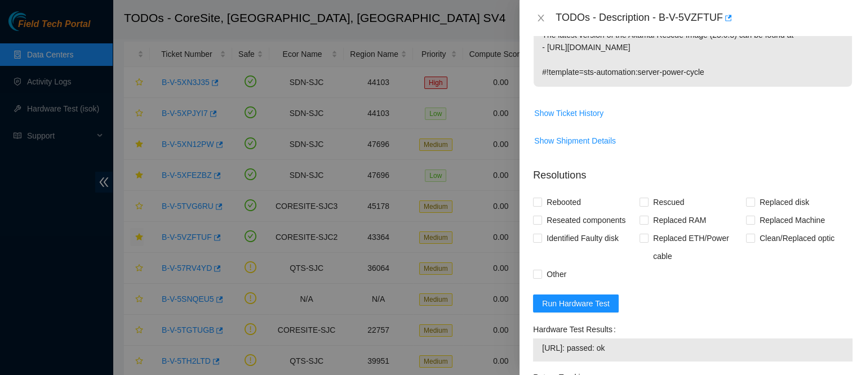
scroll to position [584, 0]
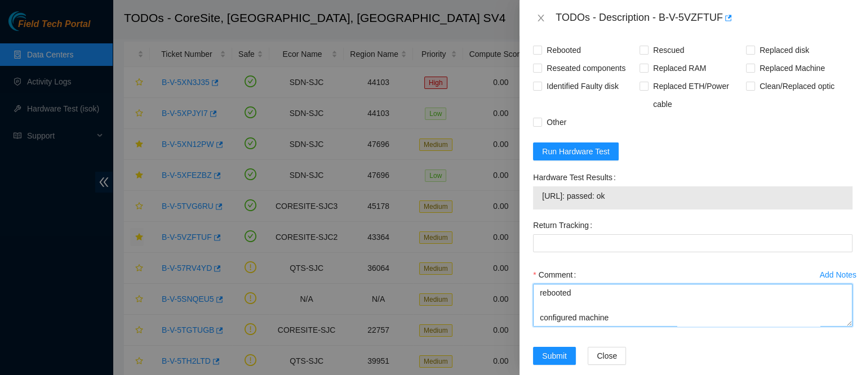
click at [555, 301] on textarea "contacted nocc to confirm that ticket was safe verified sn on machine connected…" at bounding box center [692, 305] width 319 height 43
paste textarea "Rack Number CS06-R16 Machine Number 16 Serial Number CT-4201027-00202 Product T…"
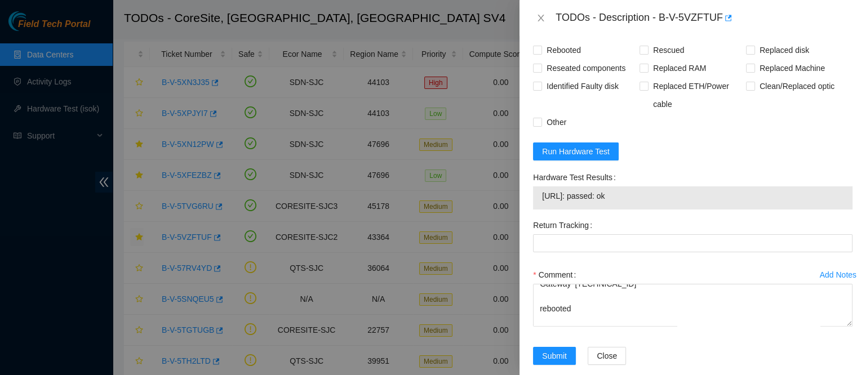
click at [582, 190] on span "184.28.175.159: passed: ok" at bounding box center [692, 196] width 301 height 12
copy span "184.28.175.159: passed: ok"
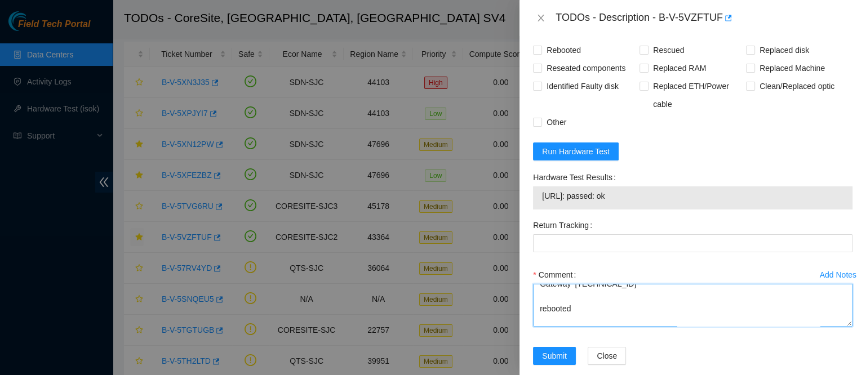
click at [572, 306] on textarea "contacted nocc to confirm that ticket was safe verified sn on machine connected…" at bounding box center [692, 305] width 319 height 43
paste textarea "184.28.175.159: passed: ok"
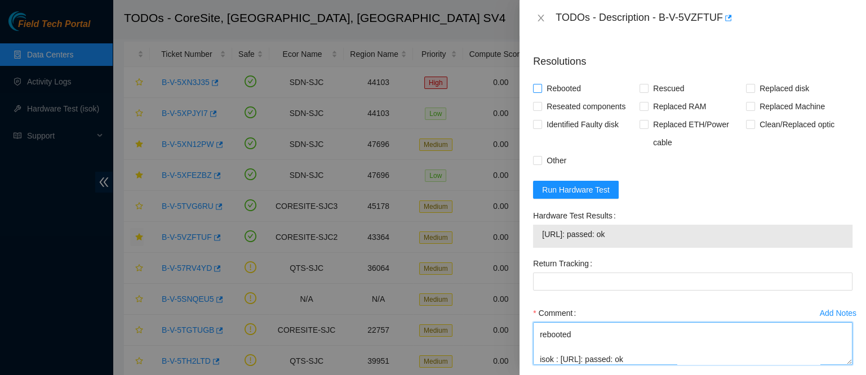
type textarea "contacted nocc to confirm that ticket was safe verified sn on machine connected…"
click at [566, 79] on span "Rebooted" at bounding box center [563, 88] width 43 height 18
click at [541, 84] on input "Rebooted" at bounding box center [537, 88] width 8 height 8
checkbox input "true"
click at [566, 97] on span "Reseated components" at bounding box center [586, 106] width 88 height 18
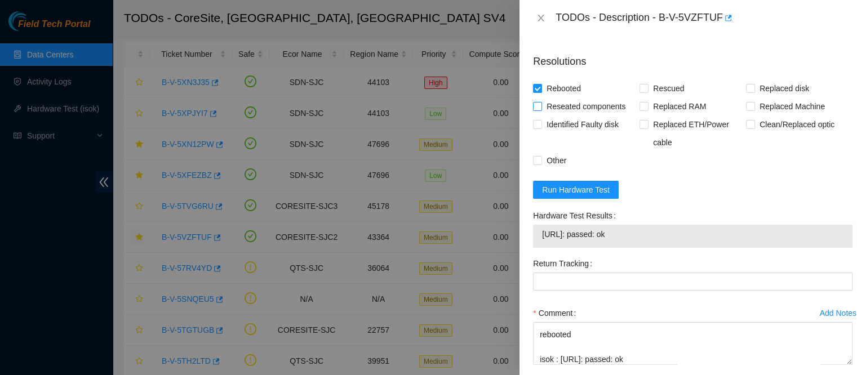
click at [541, 102] on input "Reseated components" at bounding box center [537, 106] width 8 height 8
checkbox input "true"
click at [648, 79] on span "Rescued" at bounding box center [668, 88] width 40 height 18
click at [647, 84] on input "Rescued" at bounding box center [643, 88] width 8 height 8
checkbox input "true"
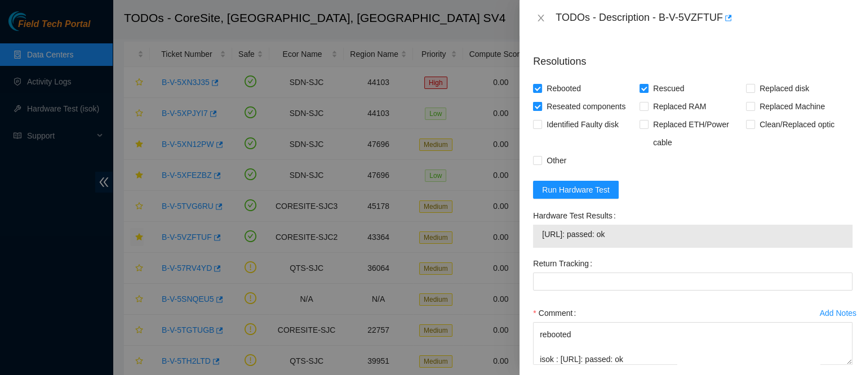
click at [575, 97] on span "Reseated components" at bounding box center [586, 106] width 88 height 18
click at [541, 102] on input "Reseated components" at bounding box center [537, 106] width 8 height 8
checkbox input "false"
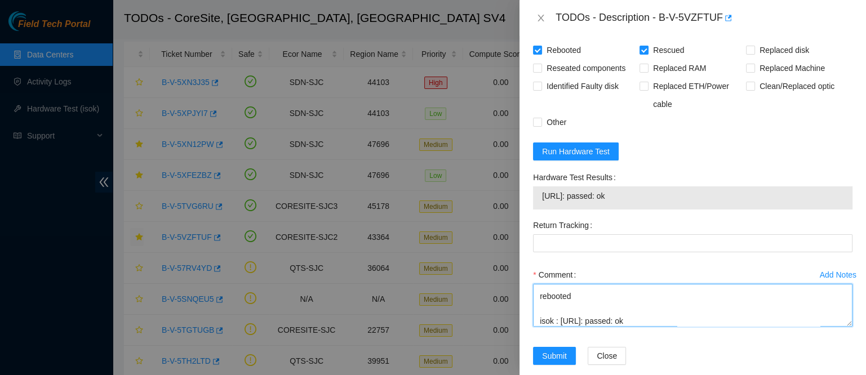
scroll to position [0, 0]
drag, startPoint x: 654, startPoint y: 304, endPoint x: 497, endPoint y: 170, distance: 206.6
click at [497, 170] on div "TODOs - Description - B-V-5VZFTUF Problem Type Hardware Sub Type Tier 1 - Disk …" at bounding box center [433, 187] width 866 height 375
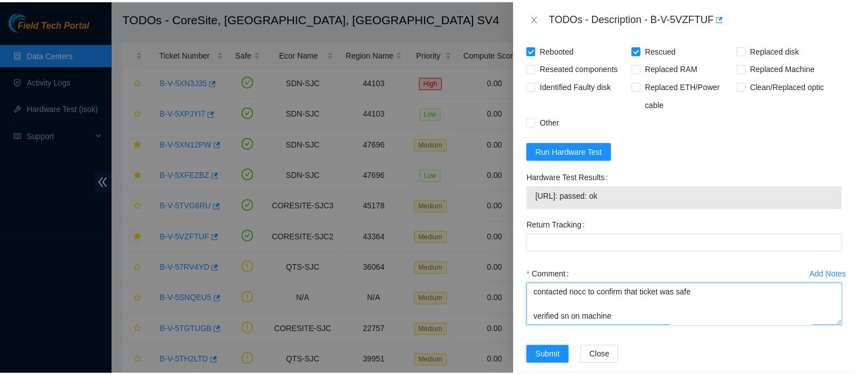
scroll to position [200, 0]
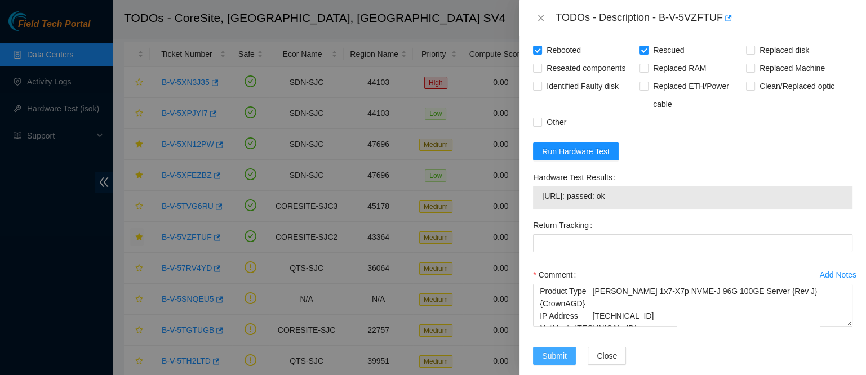
click at [544, 350] on span "Submit" at bounding box center [554, 356] width 25 height 12
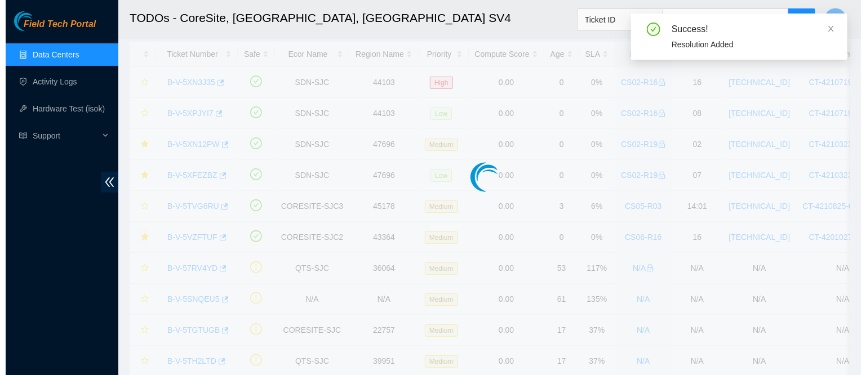
scroll to position [0, 0]
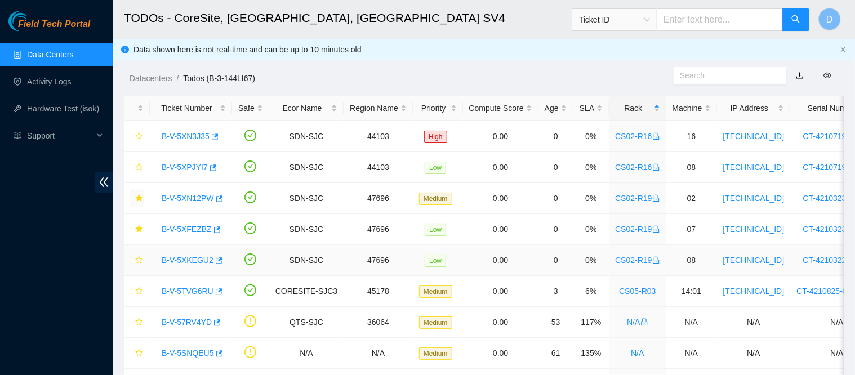
click at [186, 256] on link "B-V-5XKEGU2" at bounding box center [188, 260] width 52 height 9
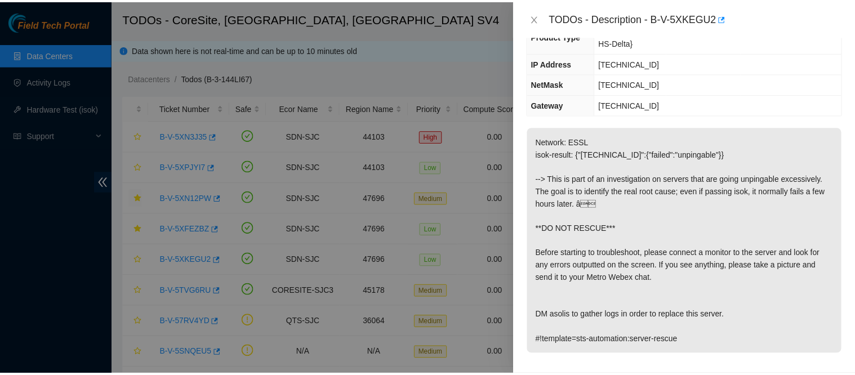
scroll to position [158, 0]
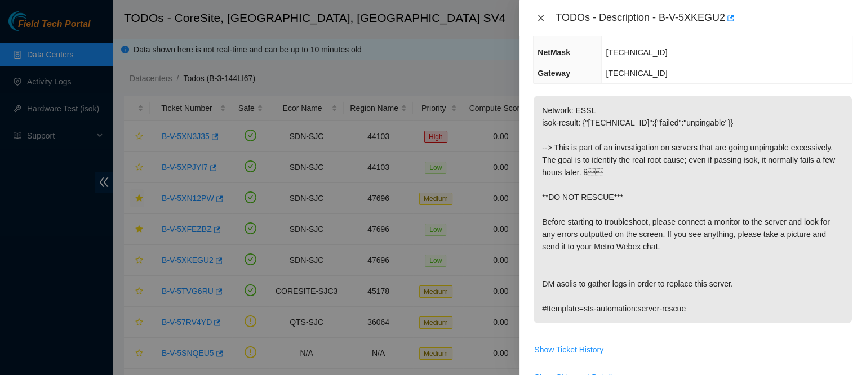
click at [538, 13] on button "Close" at bounding box center [541, 18] width 16 height 11
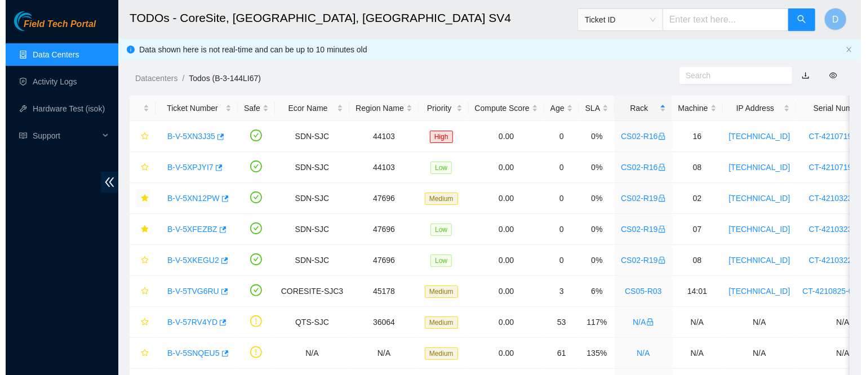
scroll to position [207, 0]
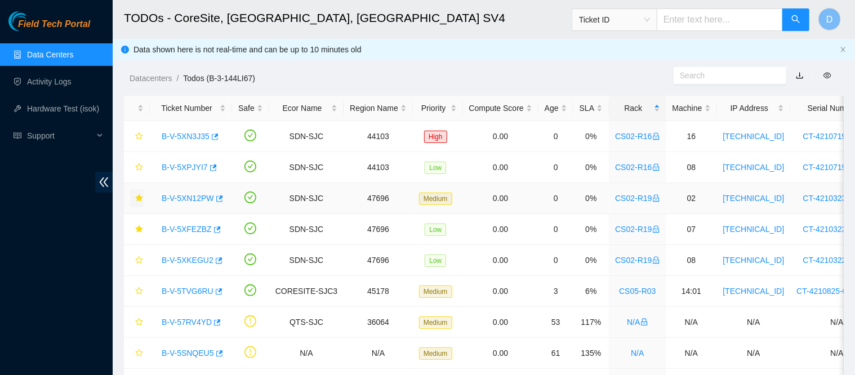
click at [189, 195] on link "B-V-5XN12PW" at bounding box center [188, 198] width 52 height 9
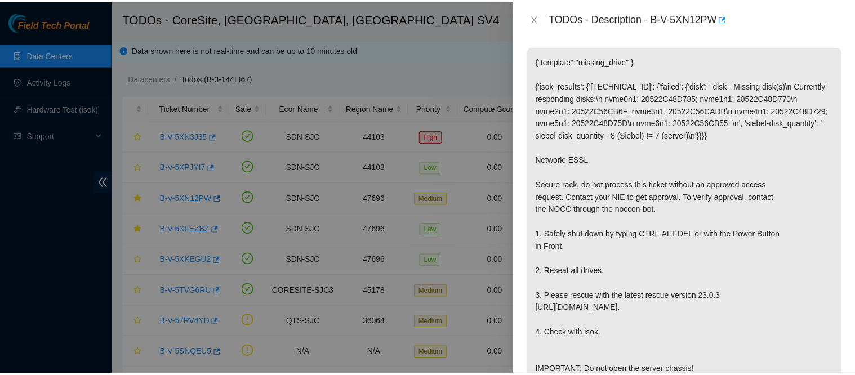
scroll to position [158, 0]
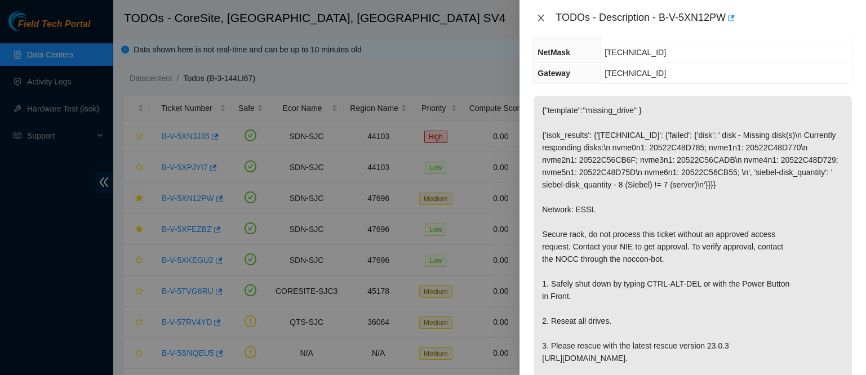
click at [541, 22] on icon "close" at bounding box center [540, 18] width 9 height 9
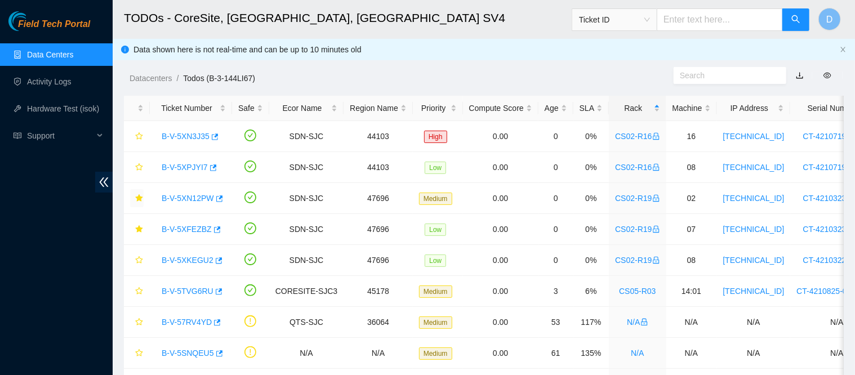
scroll to position [207, 0]
click at [442, 49] on div "Datacenters / Todos (B-3-144LI67) /" at bounding box center [391, 52] width 557 height 63
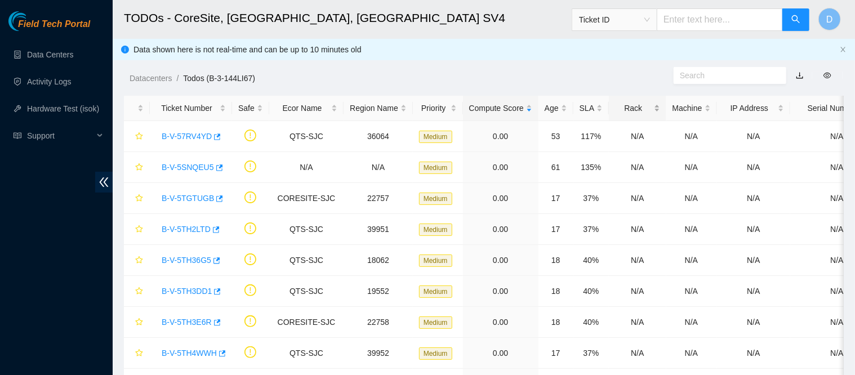
click at [626, 105] on div "Rack" at bounding box center [637, 108] width 44 height 12
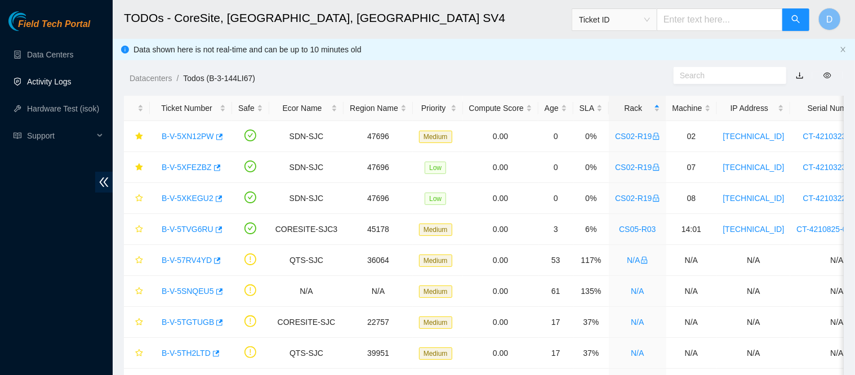
click at [44, 85] on link "Activity Logs" at bounding box center [49, 81] width 44 height 9
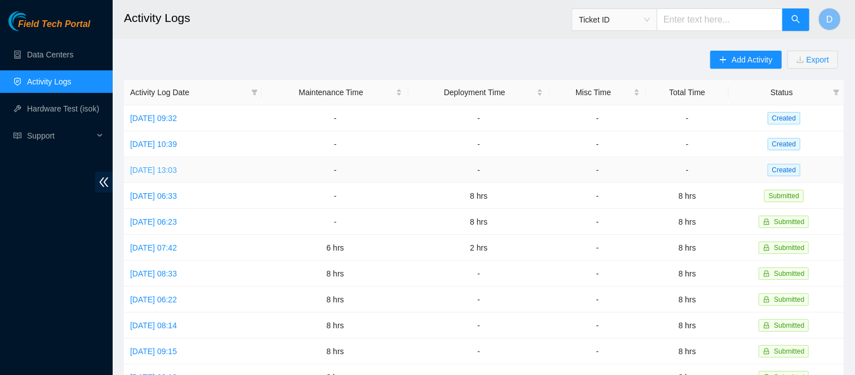
click at [167, 171] on link "[DATE] 13:03" at bounding box center [153, 170] width 47 height 9
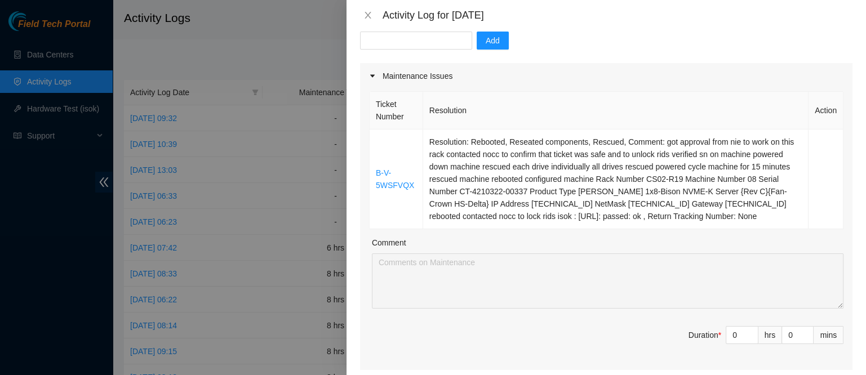
scroll to position [117, 0]
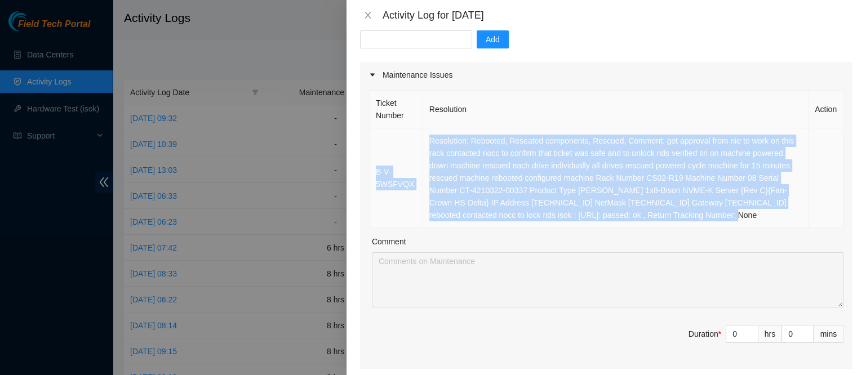
drag, startPoint x: 376, startPoint y: 139, endPoint x: 685, endPoint y: 212, distance: 317.8
click at [685, 212] on tr "B-V-5WSFVQX Resolution: Rebooted, Reseated components, Rescued, Comment: got ap…" at bounding box center [607, 178] width 474 height 100
copy tr "B-V-5WSFVQX Resolution: Rebooted, Reseated components, Rescued, Comment: got ap…"
type input "1"
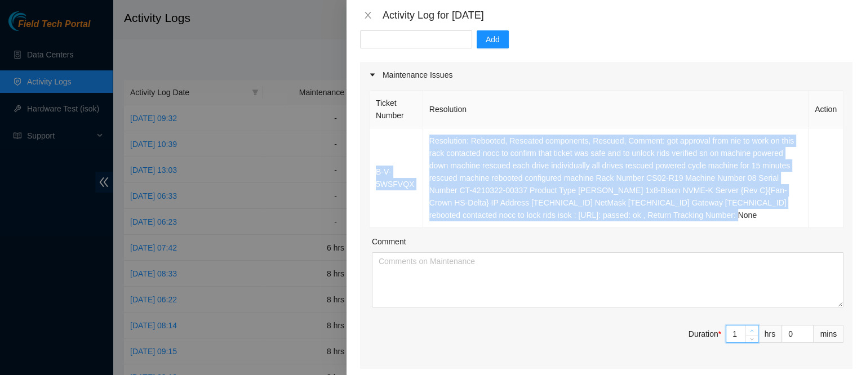
click at [749, 328] on span "up" at bounding box center [752, 331] width 7 height 7
type input "2"
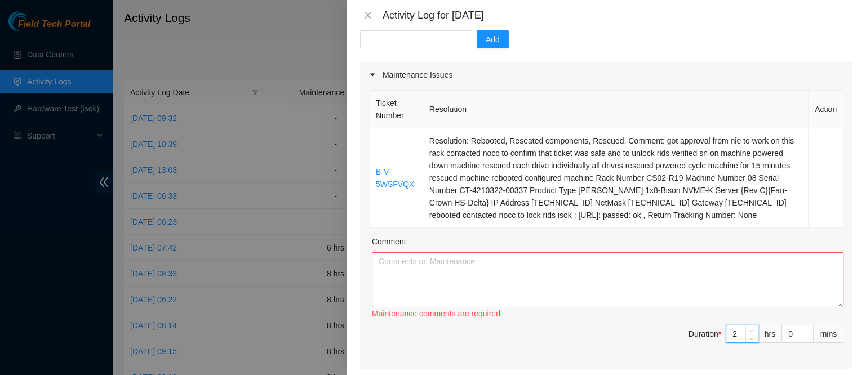
click at [749, 328] on span "up" at bounding box center [752, 331] width 7 height 7
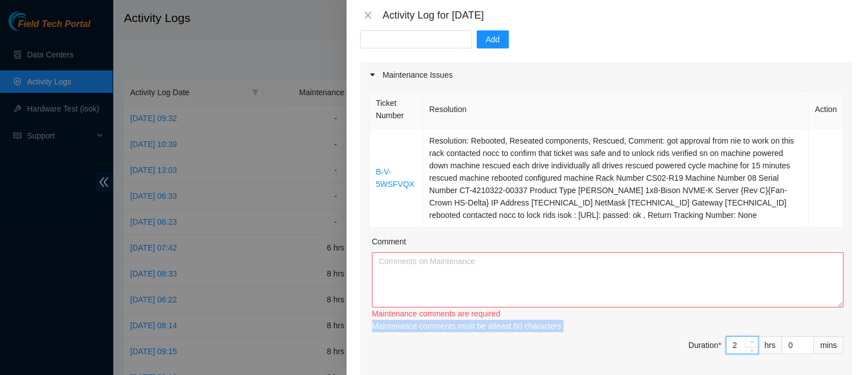
click at [740, 327] on div "Maintenance comments must be atleast 60 characters" at bounding box center [607, 326] width 471 height 12
type input "3"
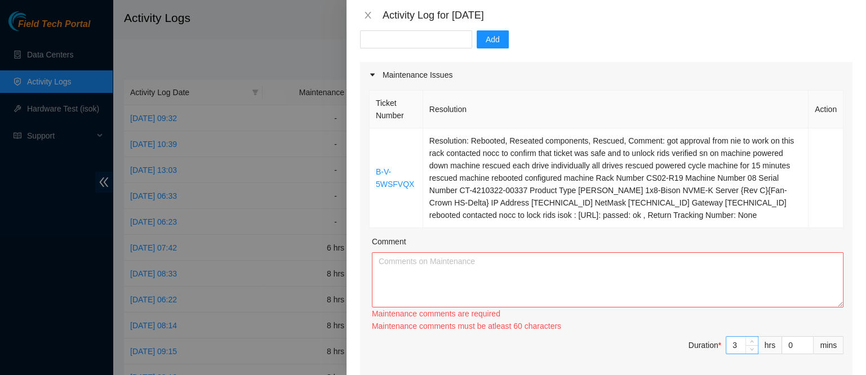
click at [745, 337] on span "Increase Value" at bounding box center [751, 341] width 12 height 8
type input "4"
click at [750, 340] on icon "up" at bounding box center [752, 342] width 4 height 4
click at [624, 270] on textarea "Comment" at bounding box center [607, 279] width 471 height 55
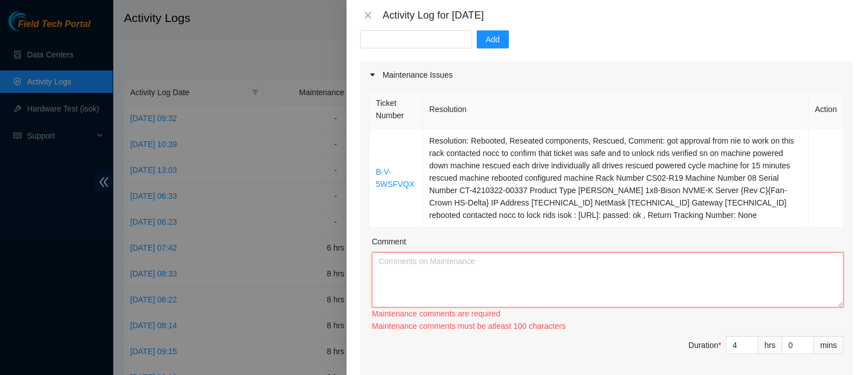
paste textarea "B-V-5WSFVQX Resolution: Rebooted, Reseated components, Rescued, Comment: got ap…"
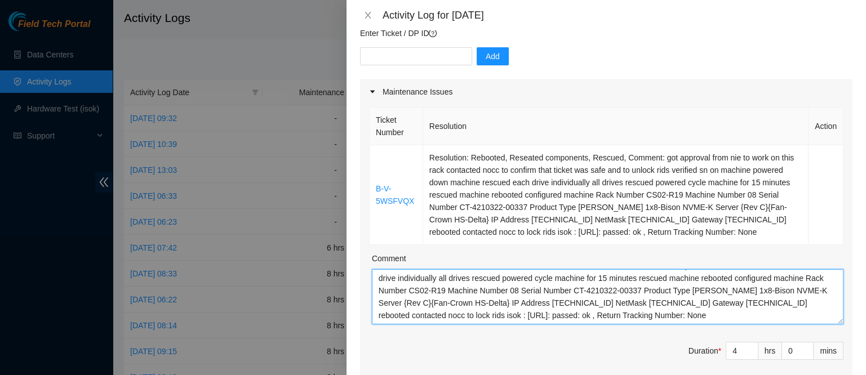
scroll to position [0, 0]
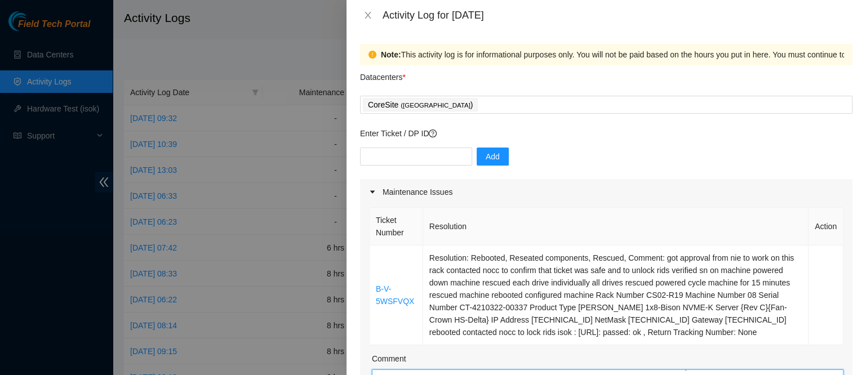
type textarea "B-V-5WSFVQX Resolution: Rebooted, Reseated components, Rescued, Comment: got ap…"
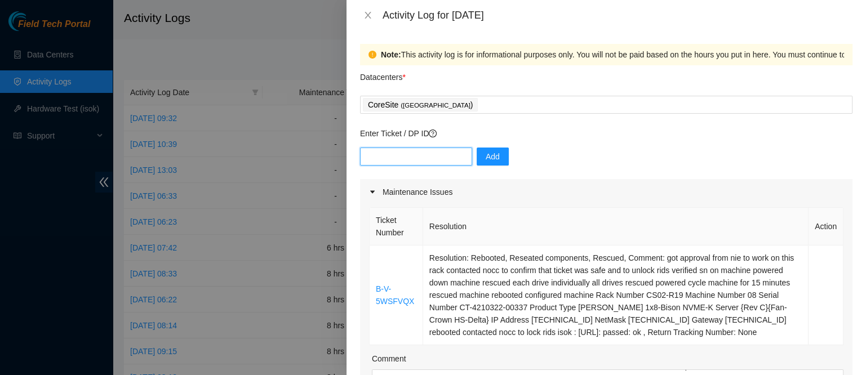
click at [418, 155] on input "text" at bounding box center [416, 157] width 112 height 18
paste input "DP79370"
type input "DP79370"
click at [486, 159] on span "Add" at bounding box center [493, 156] width 14 height 12
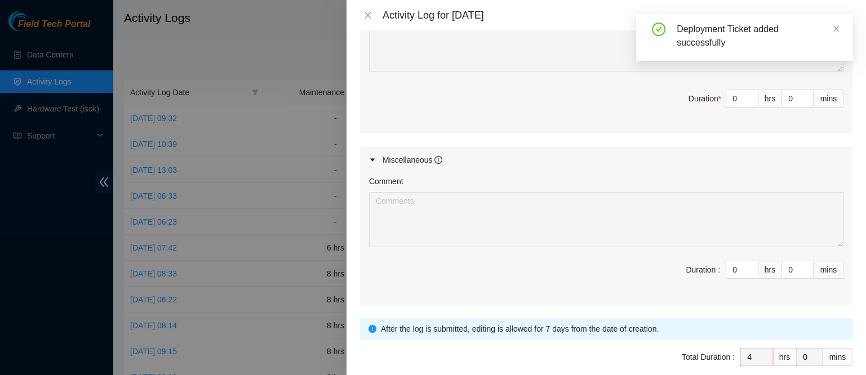
scroll to position [523, 0]
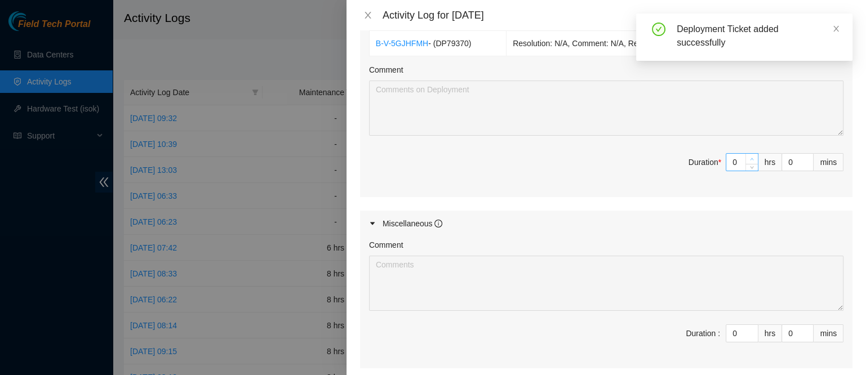
type input "1"
type input "5"
click at [745, 154] on span "Increase Value" at bounding box center [751, 159] width 12 height 10
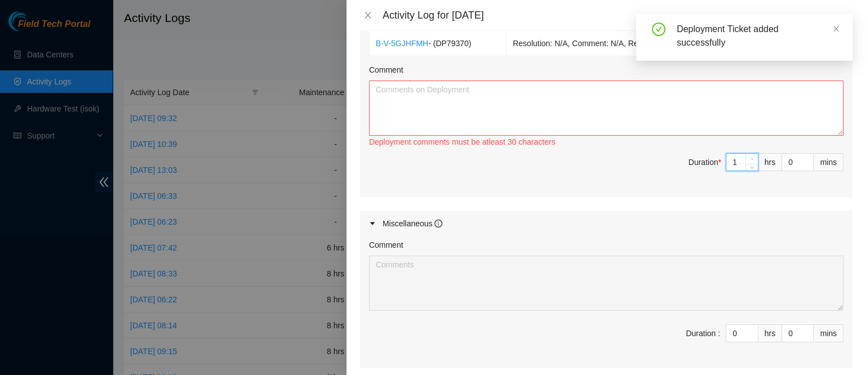
type input "2"
type input "6"
click at [745, 154] on span "Increase Value" at bounding box center [751, 159] width 12 height 10
type input "3"
type input "7"
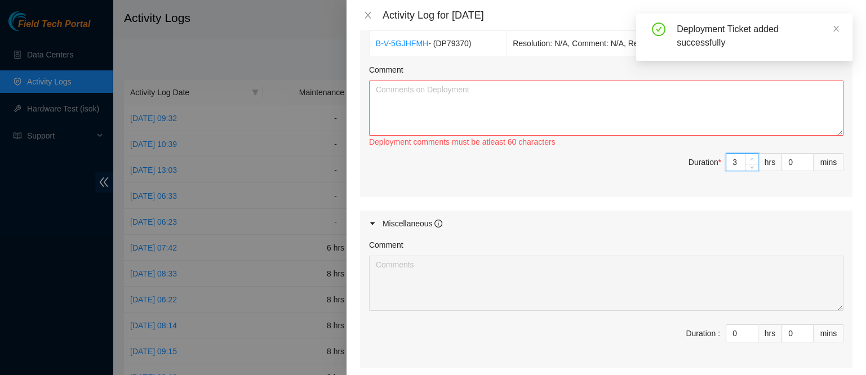
click at [745, 154] on span "Increase Value" at bounding box center [751, 159] width 12 height 10
type input "4"
type input "8"
click at [745, 154] on span "Increase Value" at bounding box center [751, 159] width 12 height 10
click at [693, 121] on textarea "Comment" at bounding box center [606, 108] width 474 height 55
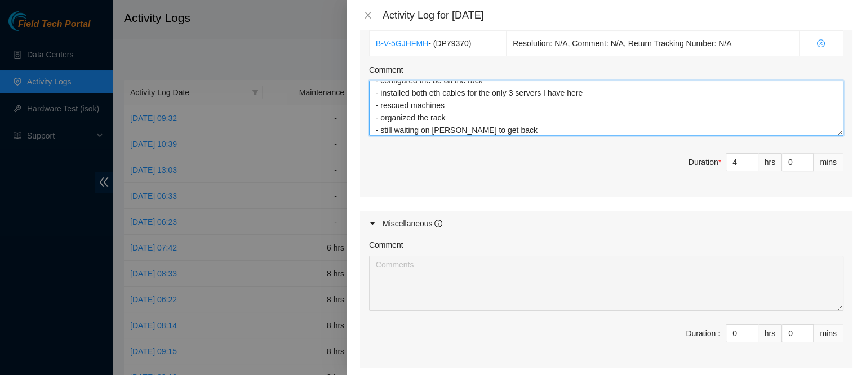
scroll to position [636, 0]
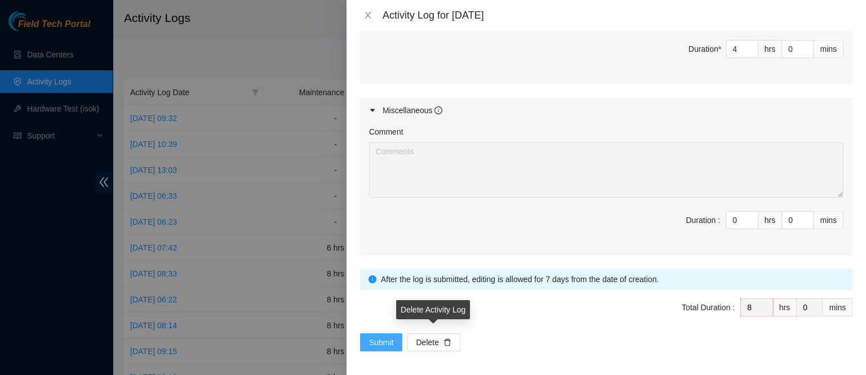
type textarea "finishing up this dp - still waiting on the other servers at the moment - confi…"
click at [376, 341] on span "Submit" at bounding box center [381, 342] width 25 height 12
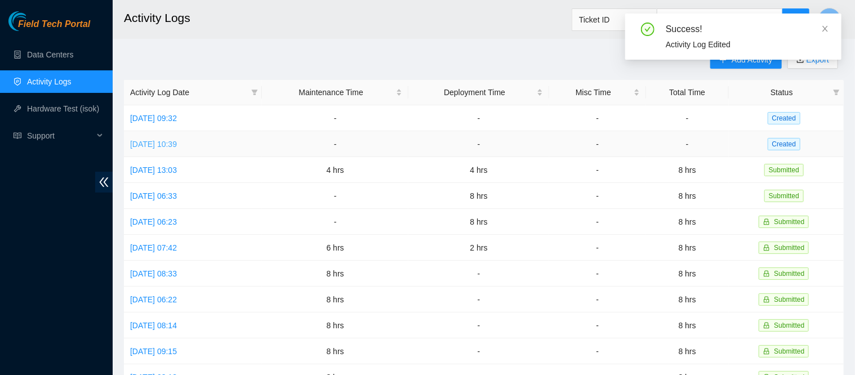
click at [177, 140] on link "[DATE] 10:39" at bounding box center [153, 144] width 47 height 9
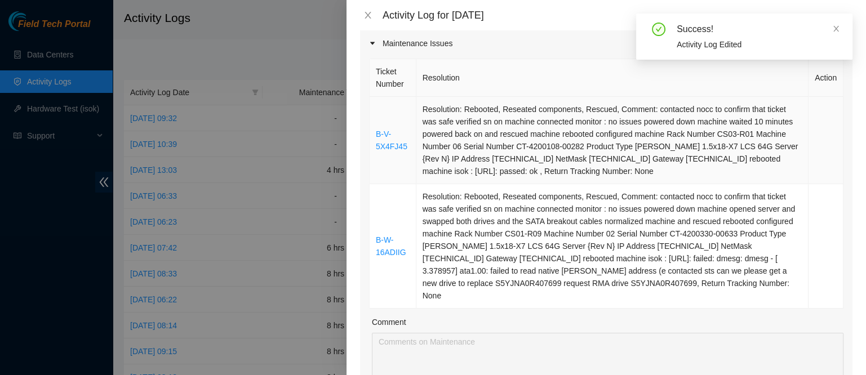
scroll to position [146, 0]
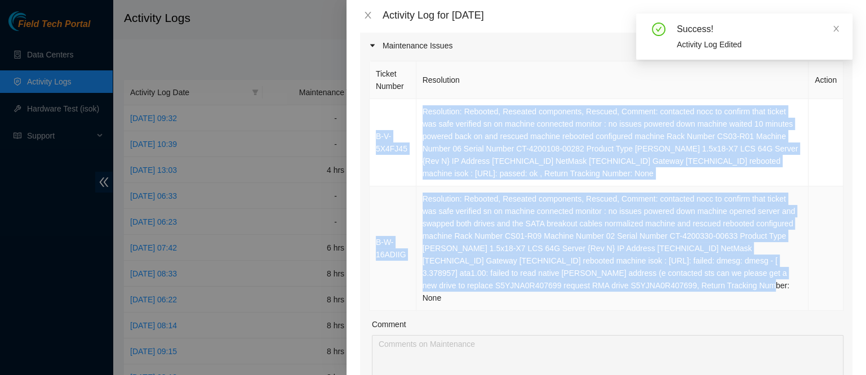
drag, startPoint x: 370, startPoint y: 109, endPoint x: 697, endPoint y: 286, distance: 371.7
click at [697, 286] on tbody "B-V-5X4FJ45 Resolution: Rebooted, Reseated components, Rescued, Comment: contac…" at bounding box center [607, 205] width 474 height 212
copy tbody "B-V-5X4FJ45 Resolution: Rebooted, Reseated components, Rescued, Comment: contac…"
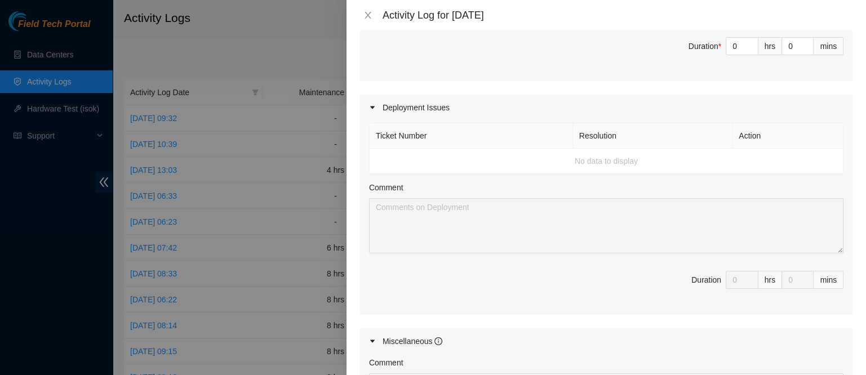
scroll to position [469, 0]
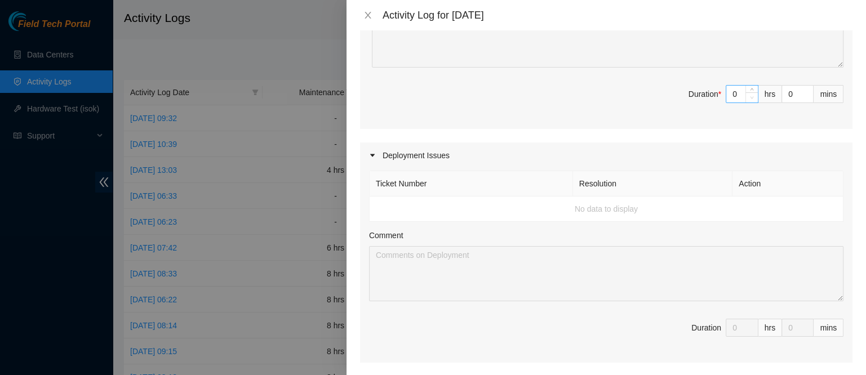
click at [745, 92] on span "Decrease Value" at bounding box center [751, 97] width 12 height 10
type input "1"
click at [750, 89] on icon "up" at bounding box center [752, 91] width 4 height 4
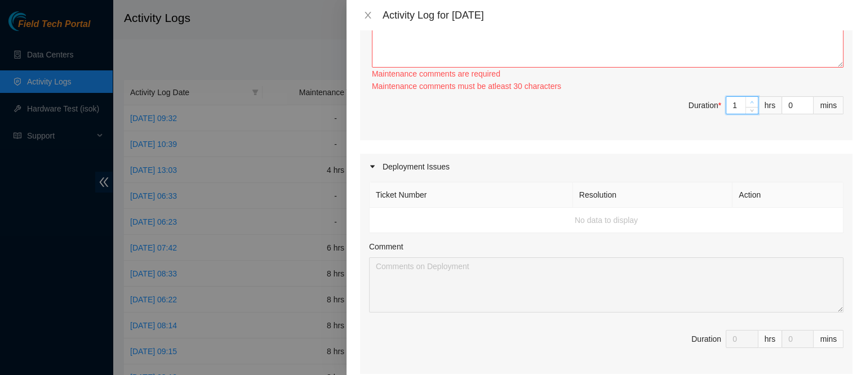
type input "2"
click at [750, 100] on icon "up" at bounding box center [752, 102] width 4 height 4
type input "3"
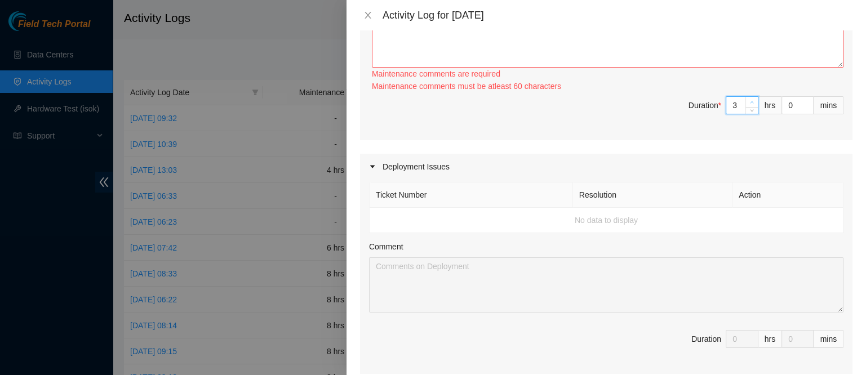
click at [745, 97] on span "Increase Value" at bounding box center [751, 102] width 12 height 10
type input "4"
click at [745, 97] on span "Increase Value" at bounding box center [751, 102] width 12 height 10
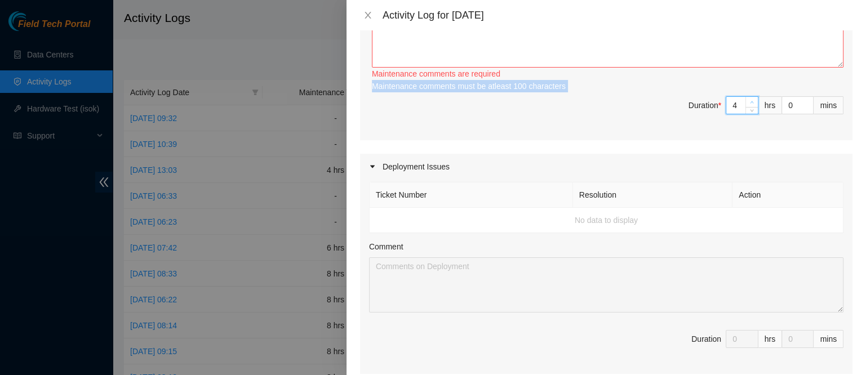
click at [742, 80] on div "Maintenance comments must be atleast 100 characters" at bounding box center [607, 86] width 471 height 12
type input "5"
click at [745, 97] on span "Increase Value" at bounding box center [751, 102] width 12 height 10
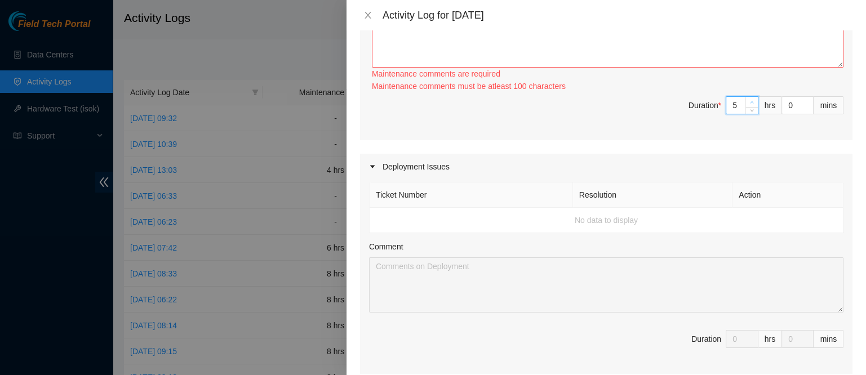
type input "6"
click at [745, 97] on span "Increase Value" at bounding box center [751, 102] width 12 height 10
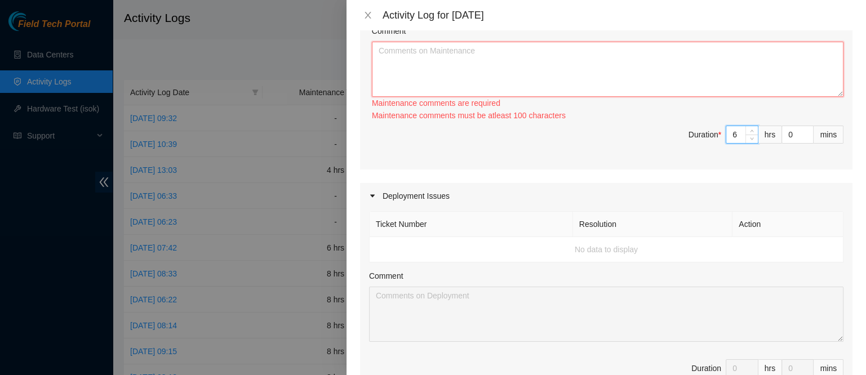
click at [580, 57] on textarea "Comment" at bounding box center [607, 69] width 471 height 55
paste textarea "B-V-5X4FJ45 Resolution: Rebooted, Reseated components, Rescued, Comment: contac…"
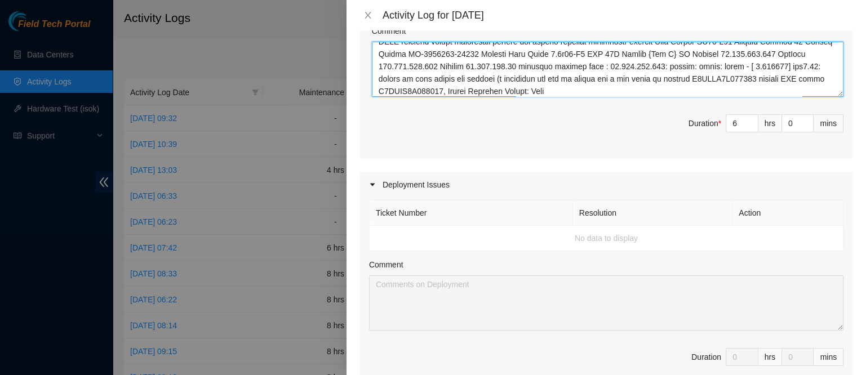
scroll to position [455, 0]
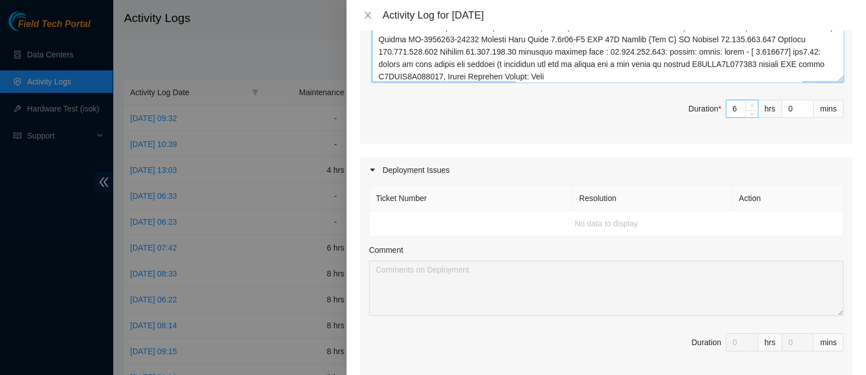
type textarea "B-V-5X4FJ45 Resolution: Rebooted, Reseated components, Rescued, Comment: contac…"
type input "7"
click at [750, 104] on icon "up" at bounding box center [752, 106] width 4 height 4
type input "8"
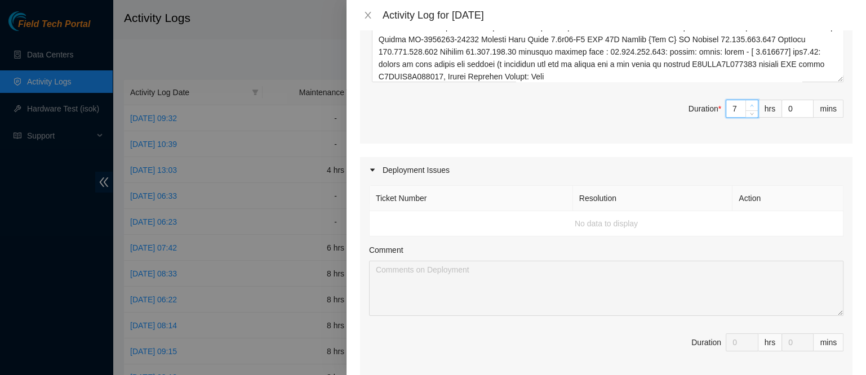
type input "8"
click at [750, 104] on icon "up" at bounding box center [752, 106] width 4 height 4
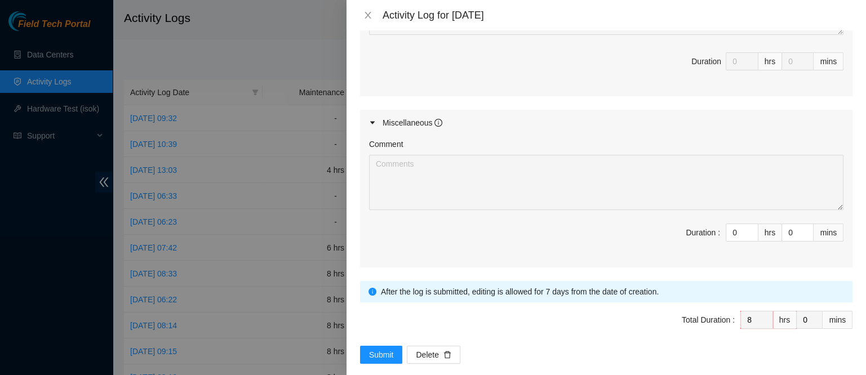
scroll to position [735, 0]
click at [383, 317] on span "Total Duration : 8 hrs 0 mins" at bounding box center [606, 328] width 492 height 32
click at [368, 355] on div "Note: This activity log is for informational purposes only. You will not be pai…" at bounding box center [605, 202] width 519 height 345
click at [393, 347] on button "Submit" at bounding box center [381, 356] width 43 height 18
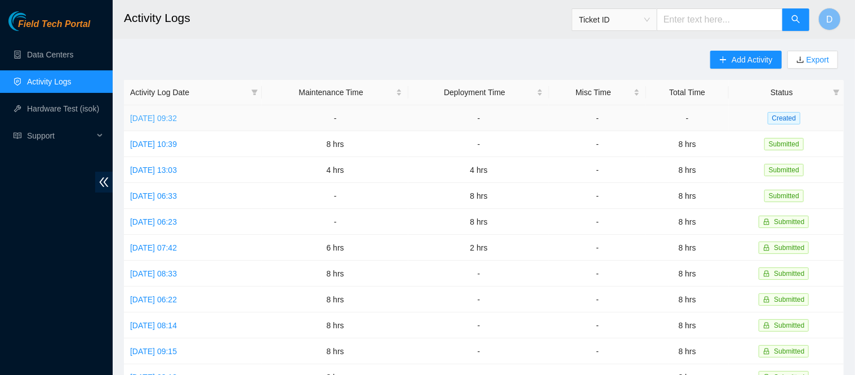
click at [164, 118] on link "[DATE] 09:32" at bounding box center [153, 118] width 47 height 9
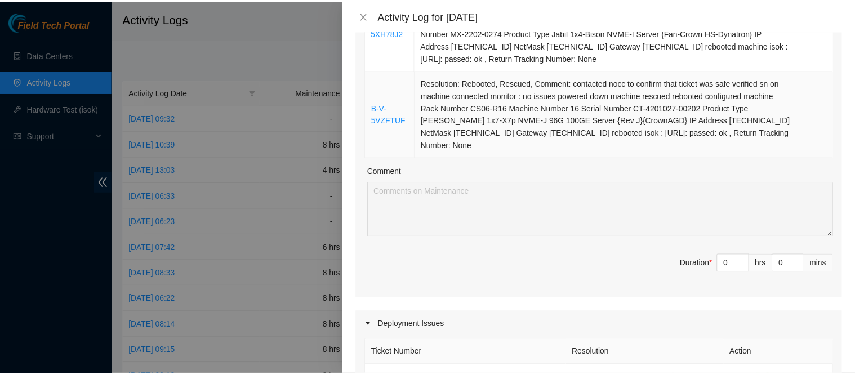
scroll to position [275, 0]
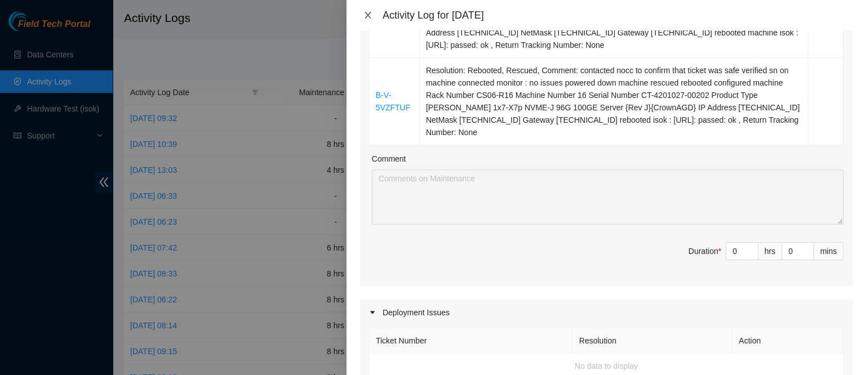
click at [364, 17] on icon "close" at bounding box center [367, 15] width 9 height 9
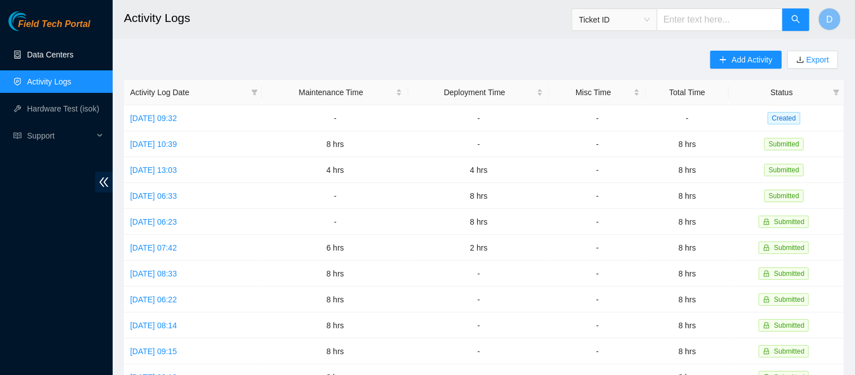
click at [72, 50] on link "Data Centers" at bounding box center [50, 54] width 46 height 9
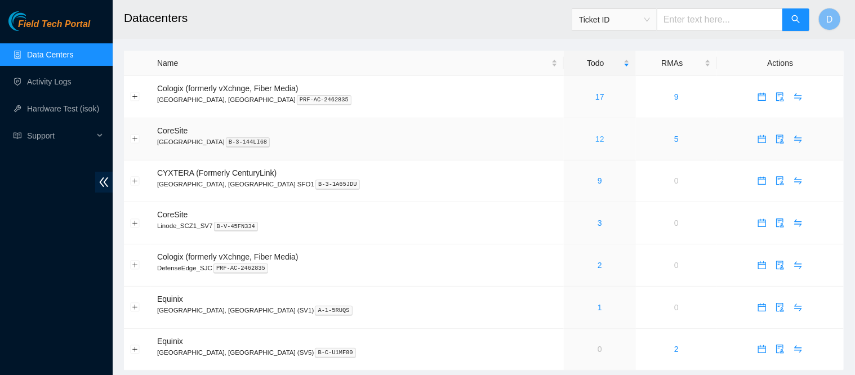
click at [595, 140] on link "12" at bounding box center [599, 139] width 9 height 9
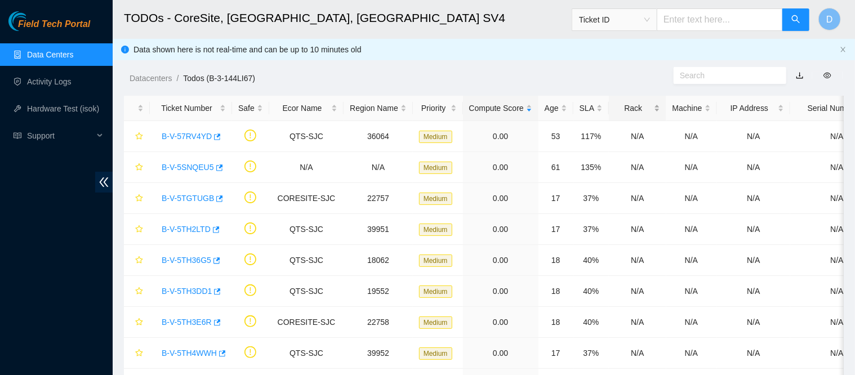
click at [617, 108] on div "Rack" at bounding box center [637, 108] width 44 height 12
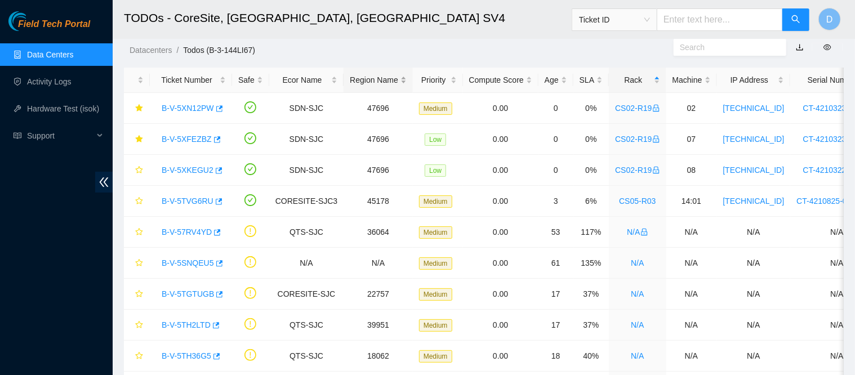
scroll to position [31, 0]
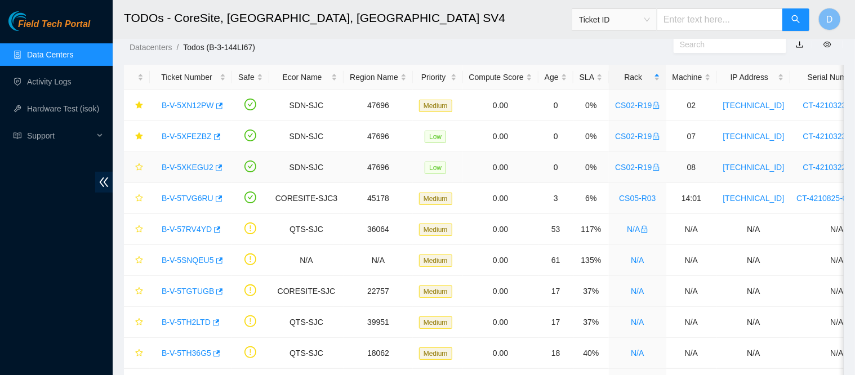
click at [180, 168] on link "B-V-5XKEGU2" at bounding box center [188, 167] width 52 height 9
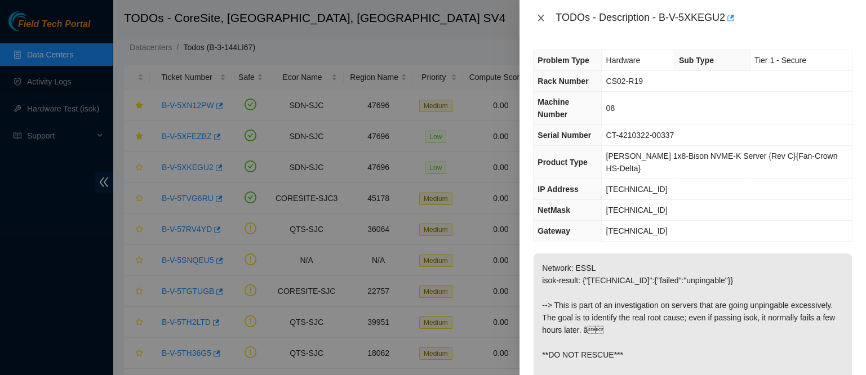
click at [538, 13] on button "Close" at bounding box center [541, 18] width 16 height 11
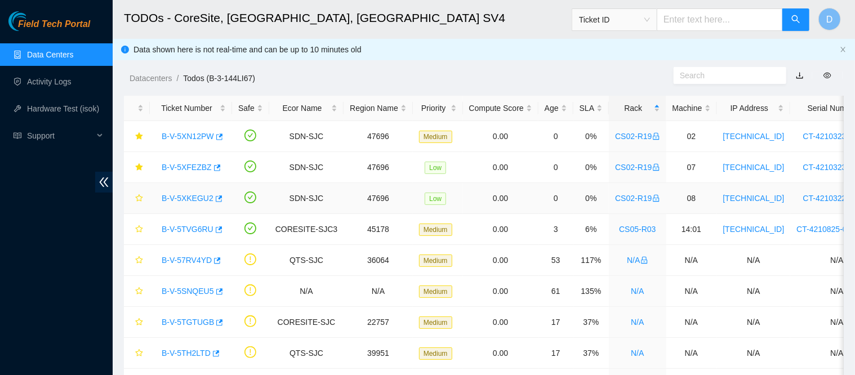
click at [181, 197] on link "B-V-5XKEGU2" at bounding box center [188, 198] width 52 height 9
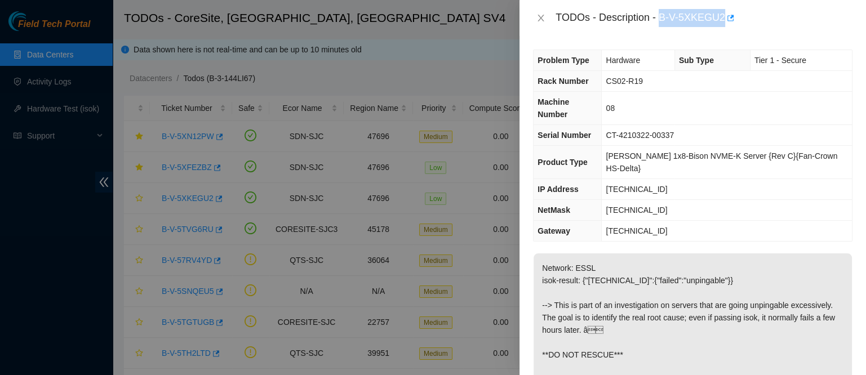
drag, startPoint x: 696, startPoint y: 13, endPoint x: 778, endPoint y: 16, distance: 81.7
click at [778, 16] on div "TODOs - Description - B-V-5XKEGU2" at bounding box center [703, 18] width 297 height 18
copy div "B-V-5XKEGU2"
click at [531, 20] on div "TODOs - Description - B-V-5XKEGU2" at bounding box center [692, 18] width 346 height 36
click at [538, 17] on icon "close" at bounding box center [540, 18] width 9 height 9
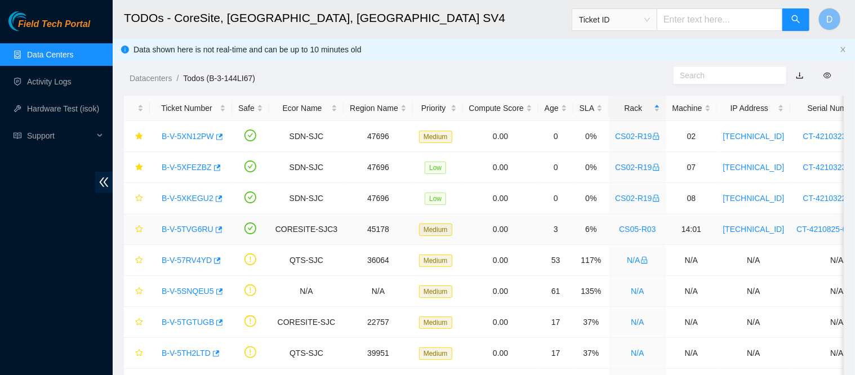
click at [189, 230] on link "B-V-5TVG6RU" at bounding box center [188, 229] width 52 height 9
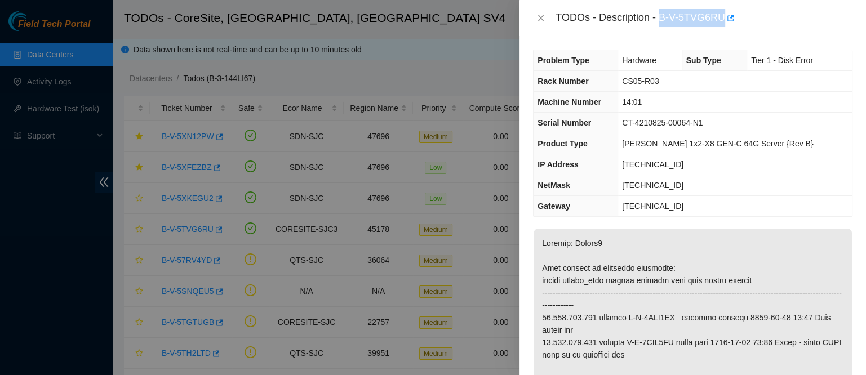
drag, startPoint x: 696, startPoint y: 17, endPoint x: 777, endPoint y: 26, distance: 81.6
click at [777, 26] on div "TODOs - Description - B-V-5TVG6RU" at bounding box center [703, 18] width 297 height 18
click at [540, 22] on icon "close" at bounding box center [540, 18] width 9 height 9
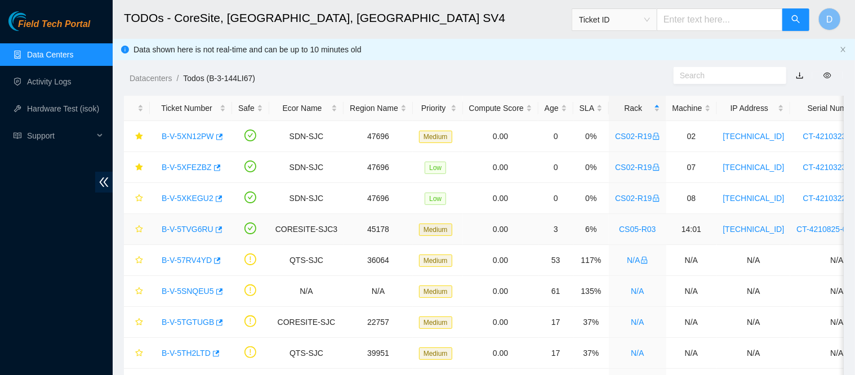
click at [182, 226] on link "B-V-5TVG6RU" at bounding box center [188, 229] width 52 height 9
